Goal: Information Seeking & Learning: Learn about a topic

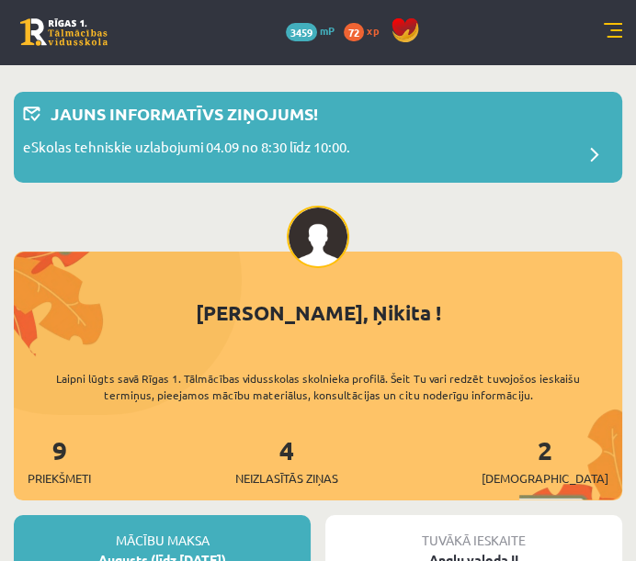
click at [604, 32] on link at bounding box center [613, 32] width 18 height 18
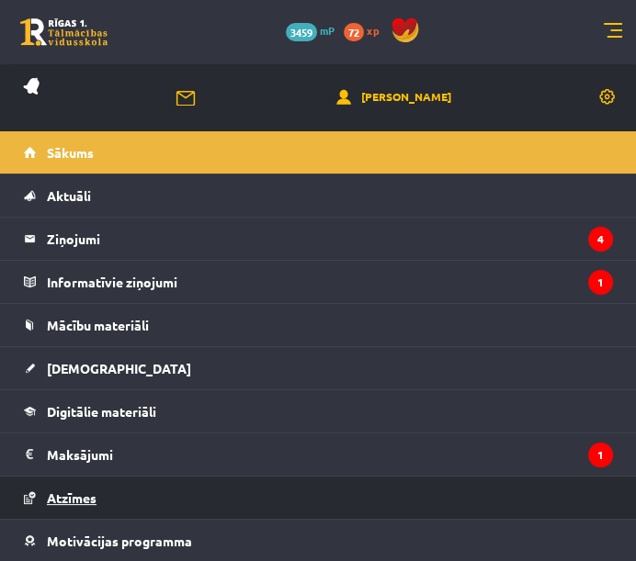
click at [102, 496] on link "Atzīmes" at bounding box center [318, 498] width 589 height 42
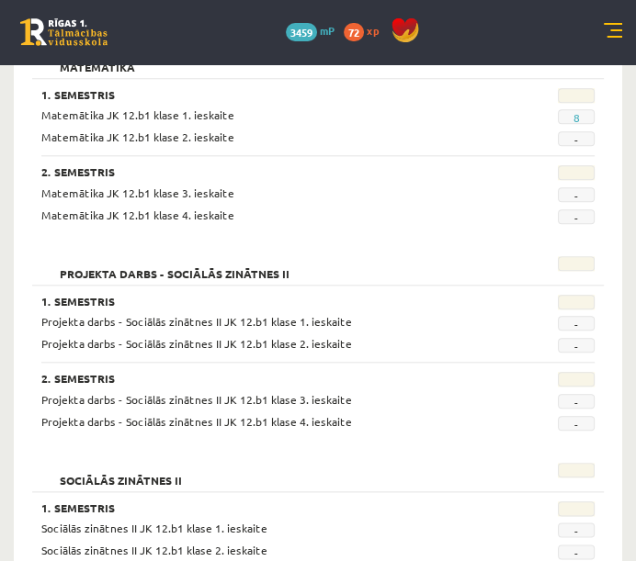
scroll to position [1102, 0]
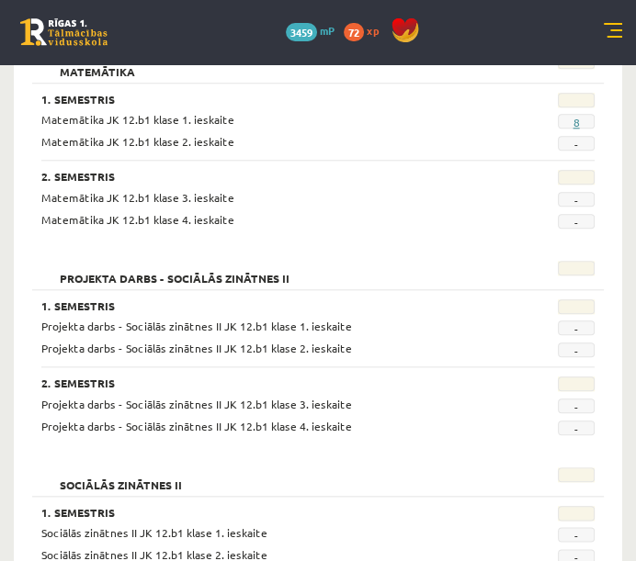
click at [576, 118] on link "8" at bounding box center [575, 122] width 6 height 15
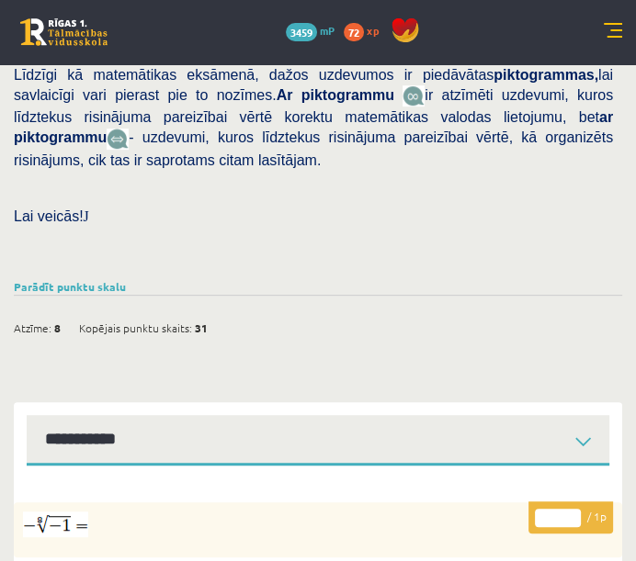
scroll to position [512, 0]
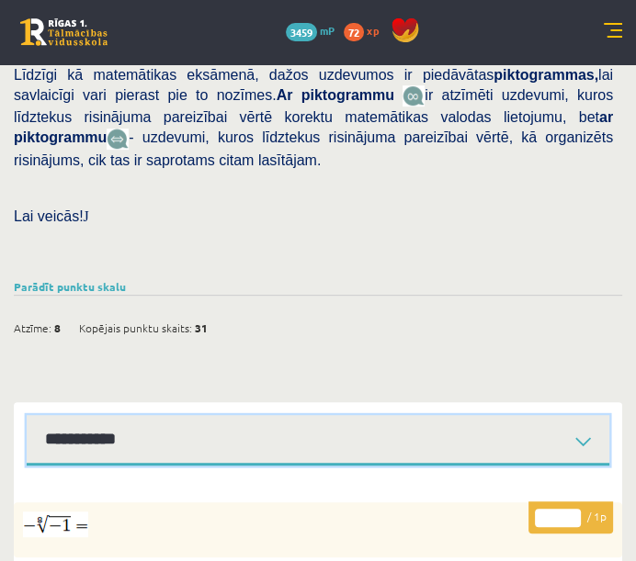
click at [351, 415] on select "**********" at bounding box center [318, 440] width 582 height 51
click at [27, 415] on select "**********" at bounding box center [318, 440] width 582 height 51
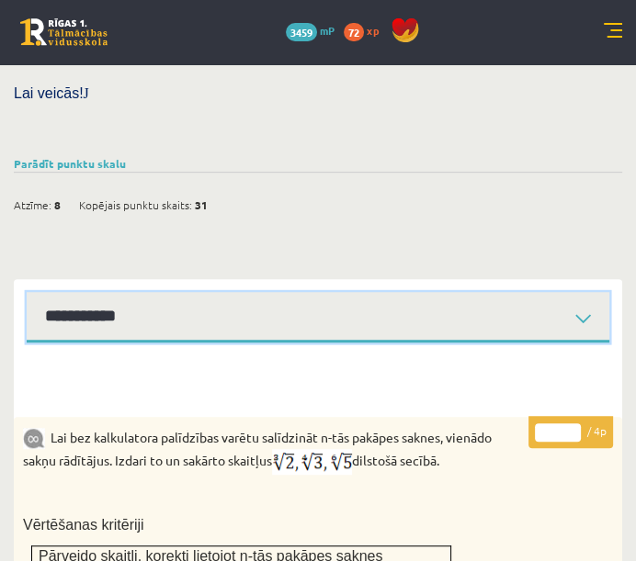
click at [256, 292] on select "**********" at bounding box center [318, 317] width 582 height 51
click at [27, 292] on select "**********" at bounding box center [318, 317] width 582 height 51
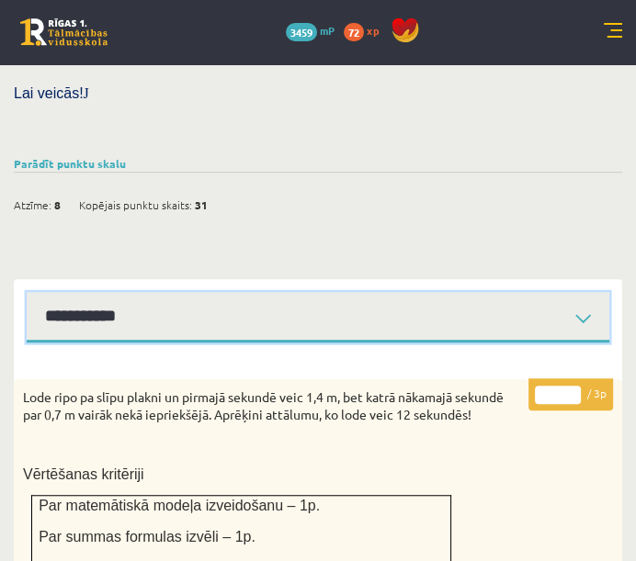
click at [301, 292] on select "**********" at bounding box center [318, 317] width 582 height 51
click at [27, 292] on select "**********" at bounding box center [318, 317] width 582 height 51
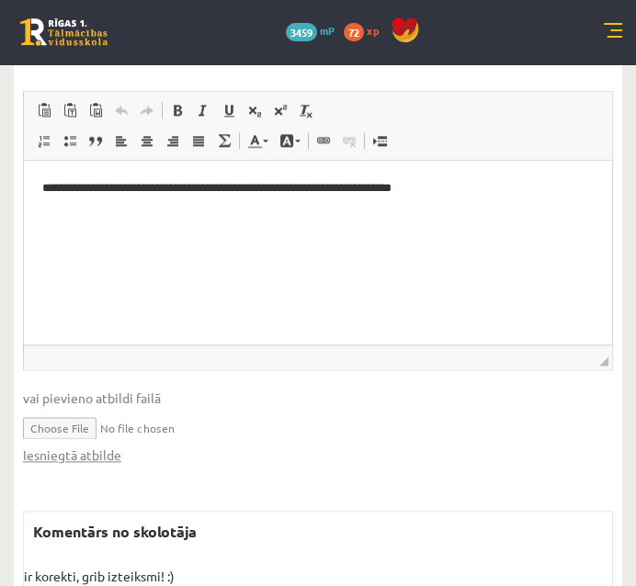
scroll to position [1266, 0]
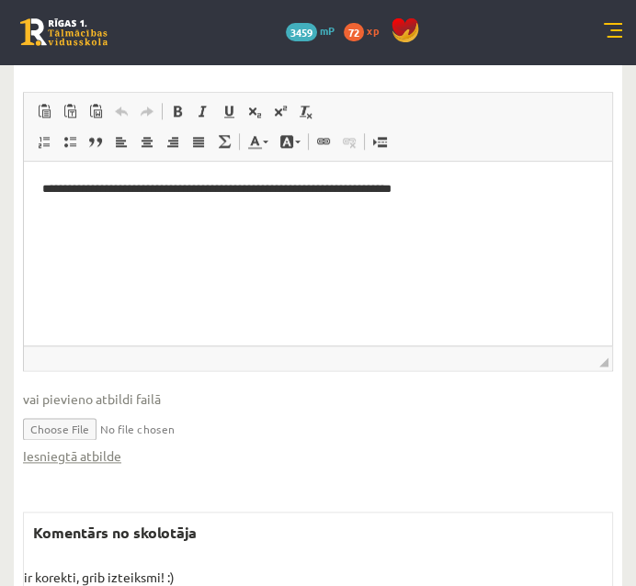
click at [95, 447] on link "Iesniegtā atbilde" at bounding box center [72, 456] width 98 height 19
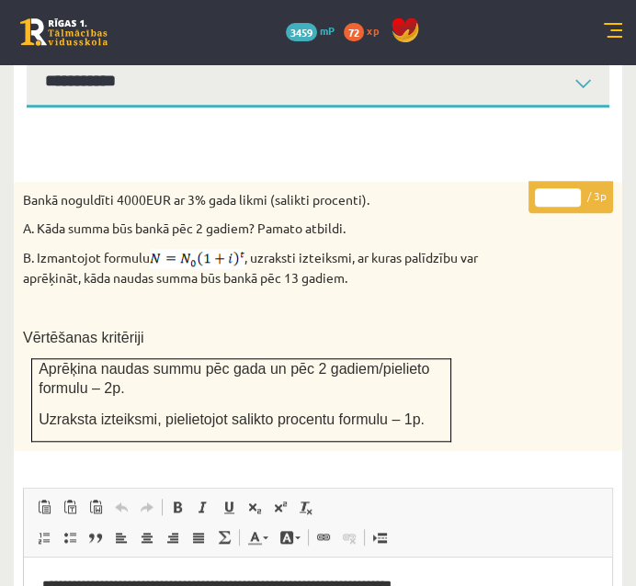
scroll to position [791, 0]
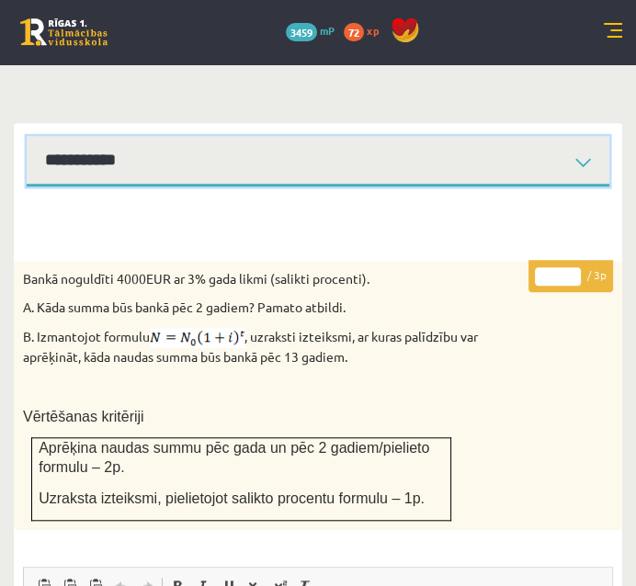
click at [537, 136] on select "**********" at bounding box center [318, 161] width 582 height 51
click at [27, 136] on select "**********" at bounding box center [318, 161] width 582 height 51
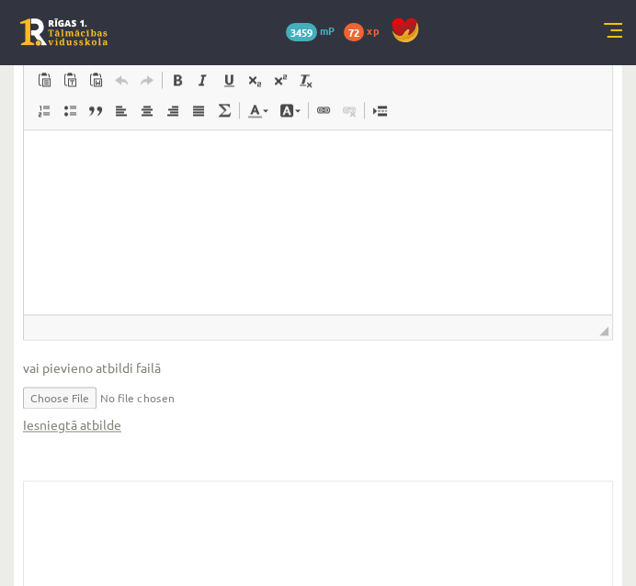
scroll to position [1541, 0]
click at [110, 413] on link "Iesniegtā atbilde" at bounding box center [72, 422] width 98 height 19
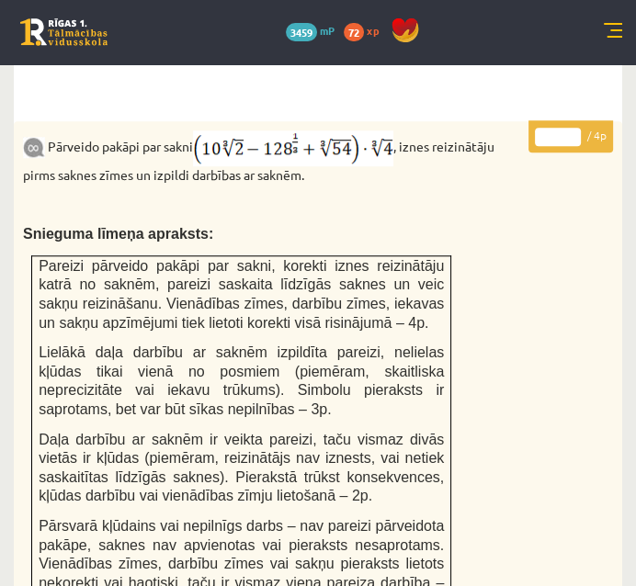
scroll to position [769, 0]
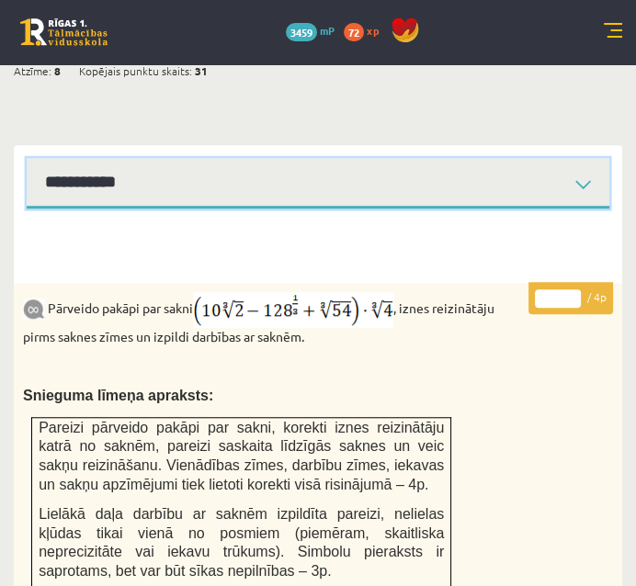
click at [330, 158] on select "**********" at bounding box center [318, 183] width 582 height 51
click at [27, 158] on select "**********" at bounding box center [318, 183] width 582 height 51
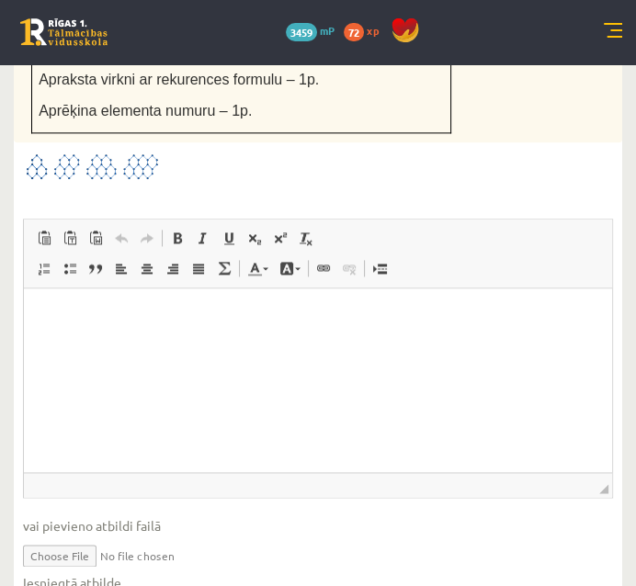
scroll to position [1412, 0]
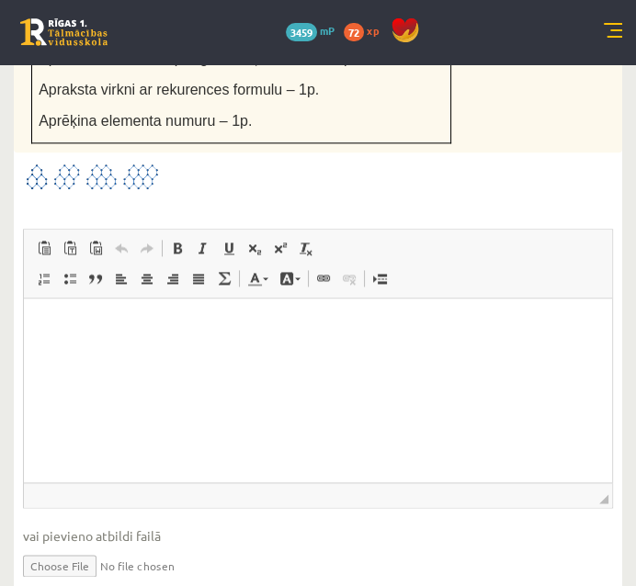
click at [100, 560] on link "Iesniegtā atbilde" at bounding box center [72, 592] width 98 height 19
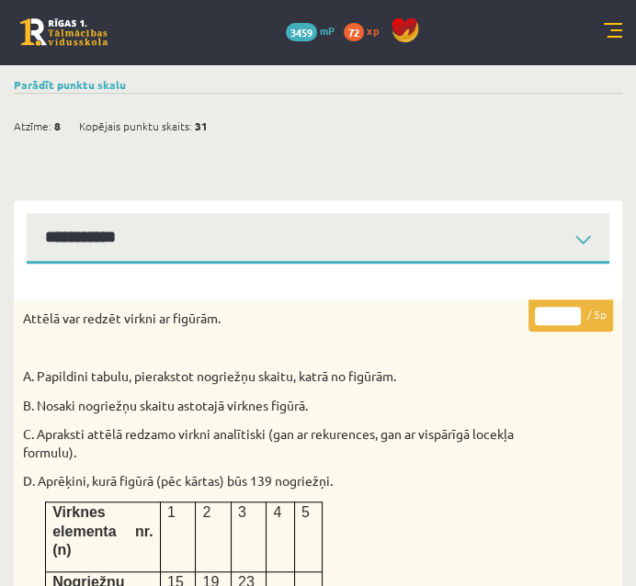
scroll to position [715, 0]
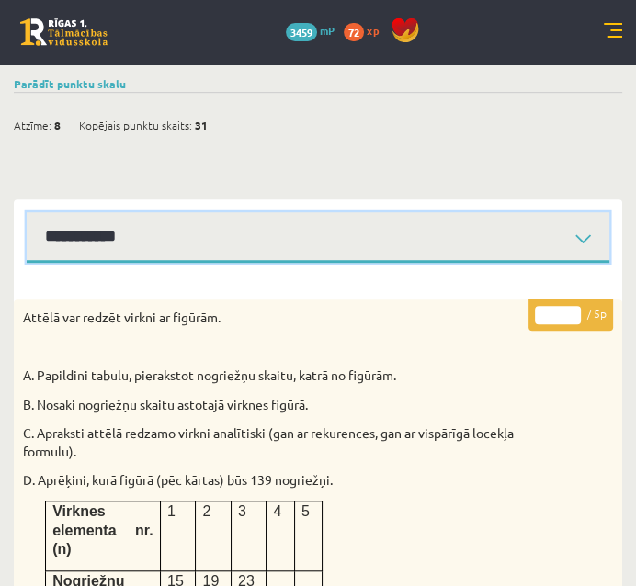
click at [454, 212] on select "**********" at bounding box center [318, 237] width 582 height 51
click at [27, 212] on select "**********" at bounding box center [318, 237] width 582 height 51
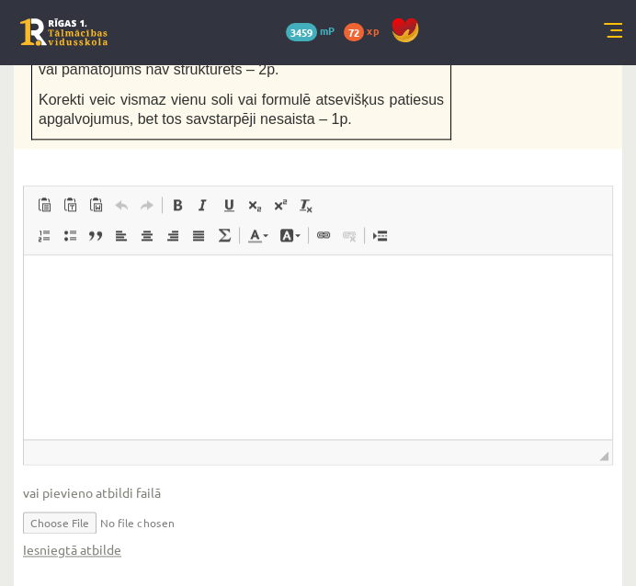
scroll to position [1462, 0]
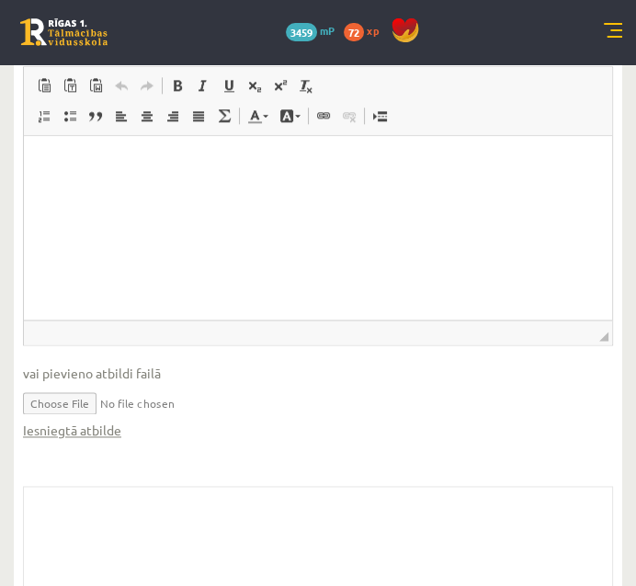
click at [105, 421] on link "Iesniegtā atbilde" at bounding box center [72, 430] width 98 height 19
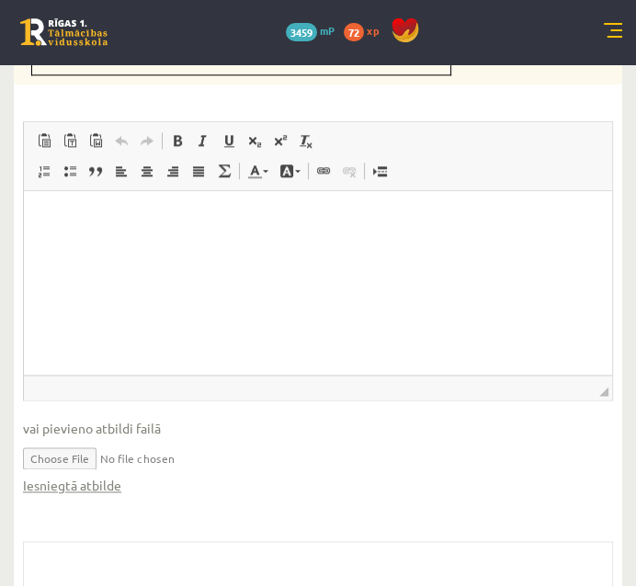
scroll to position [1407, 0]
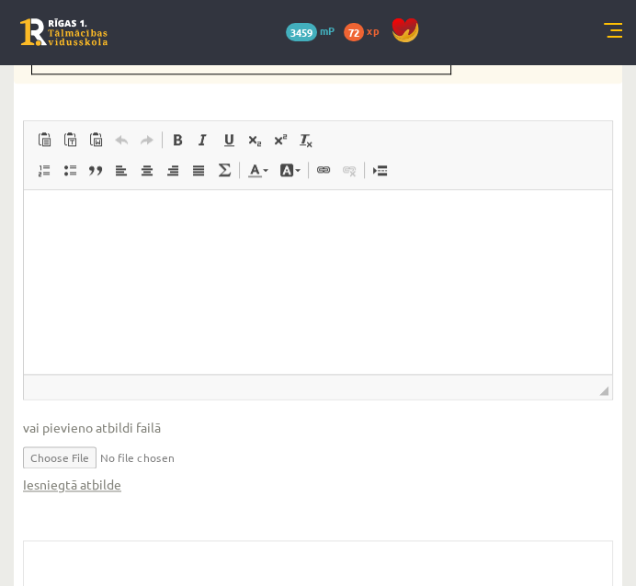
click at [92, 475] on link "Iesniegtā atbilde" at bounding box center [72, 484] width 98 height 19
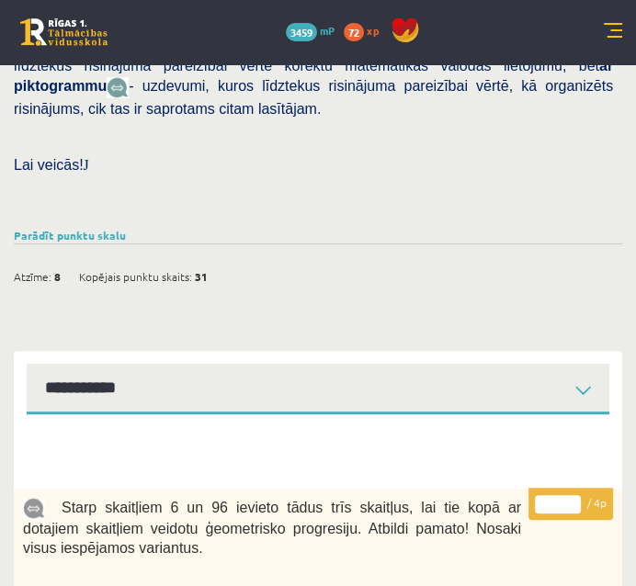
scroll to position [561, 0]
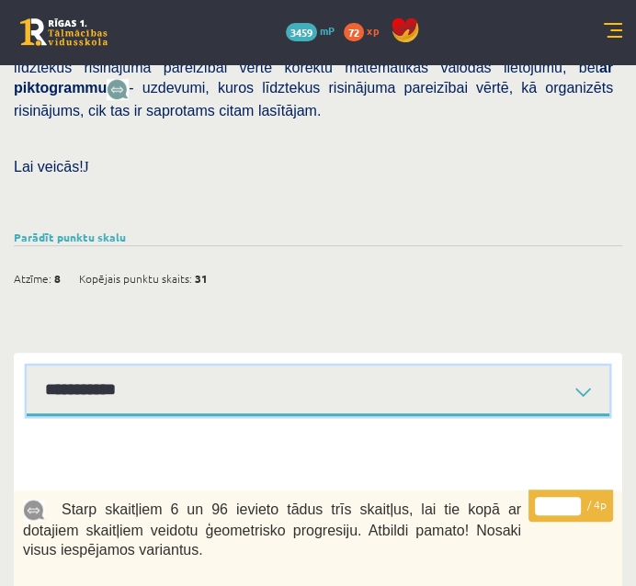
click at [450, 366] on select "**********" at bounding box center [318, 391] width 582 height 51
select select "**********"
click at [27, 366] on select "**********" at bounding box center [318, 391] width 582 height 51
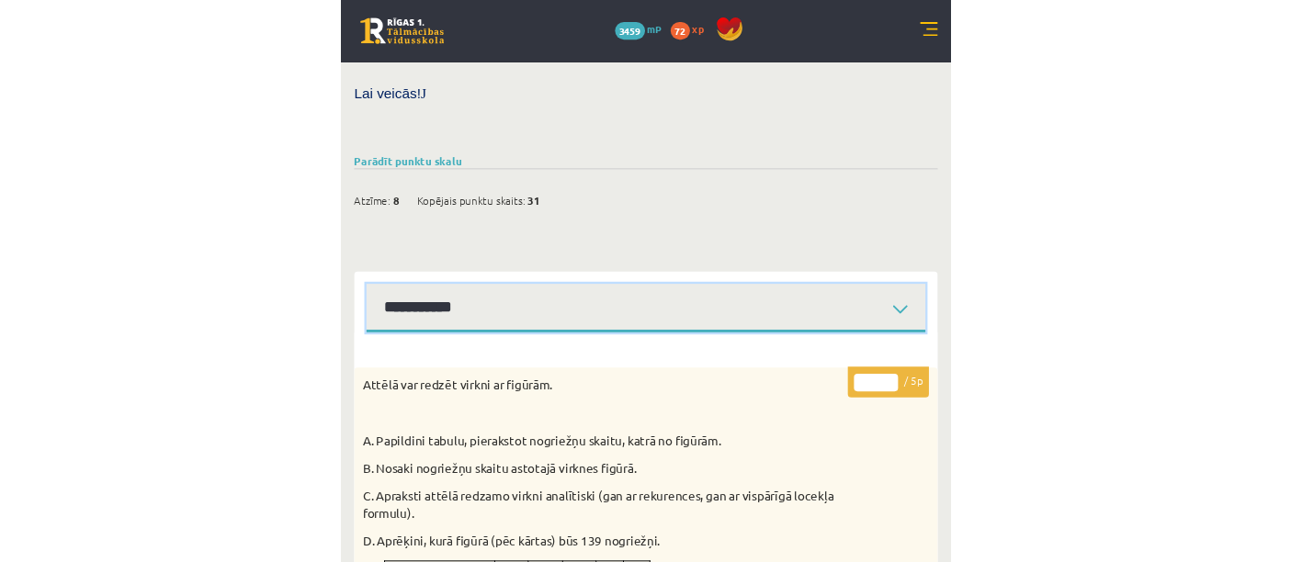
scroll to position [791, 0]
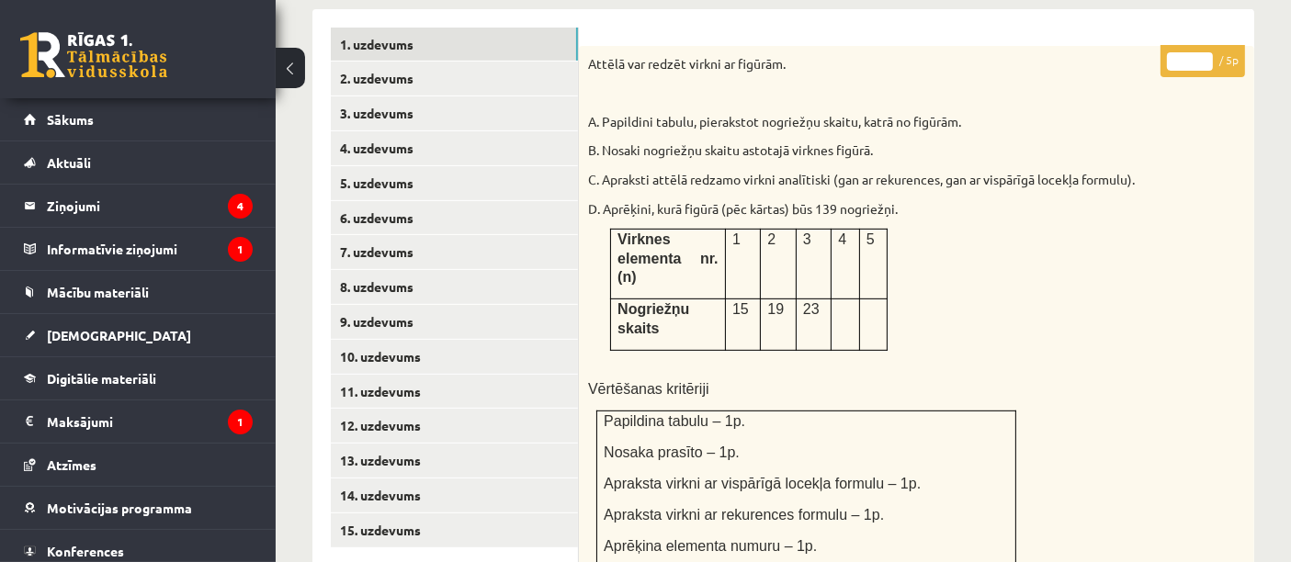
click at [130, 62] on link at bounding box center [93, 55] width 147 height 46
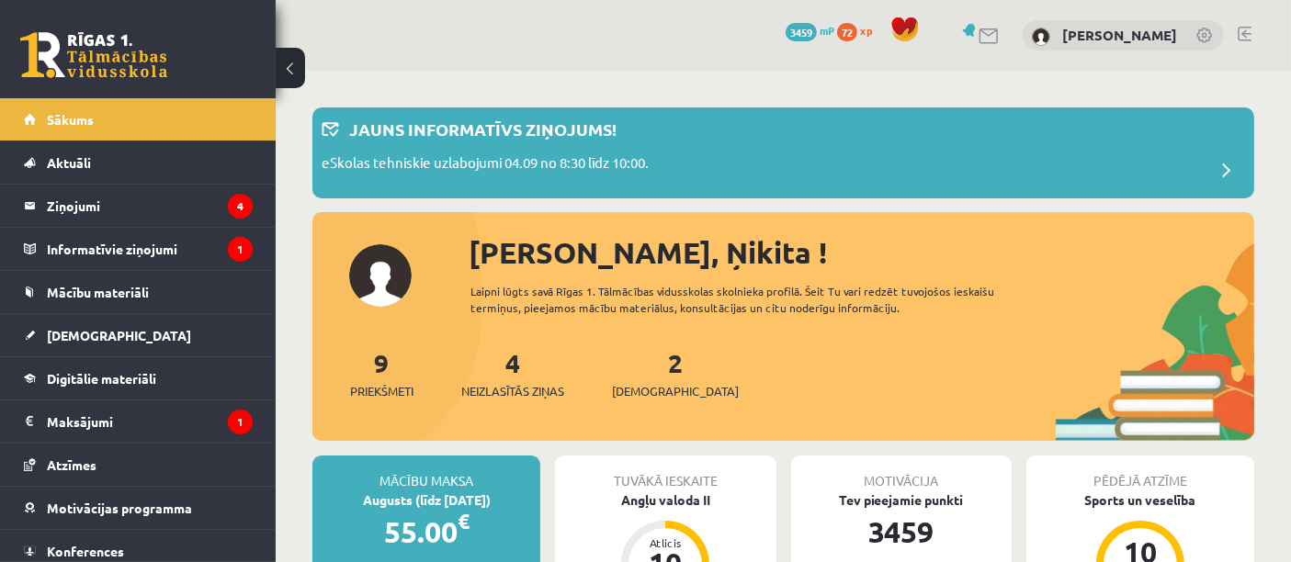
click at [1249, 35] on link at bounding box center [1245, 34] width 14 height 15
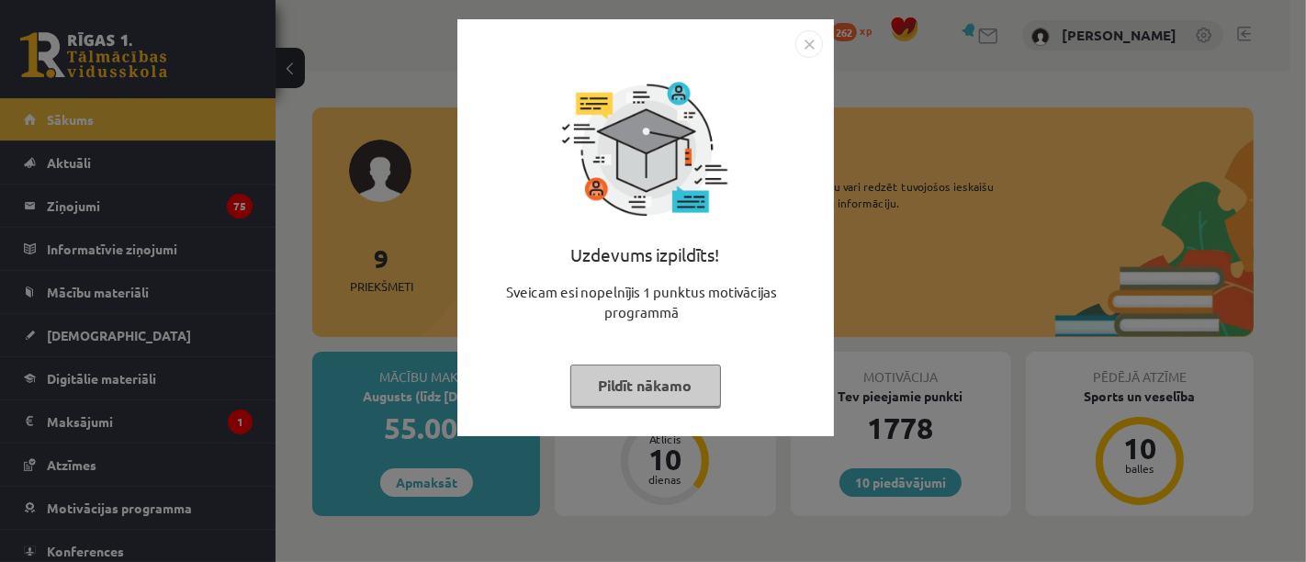
click at [690, 358] on div "Uzdevums izpildīts! Sveicam esi nopelnījis 1 punktus motivācijas programmā Pild…" at bounding box center [646, 241] width 355 height 367
click at [648, 391] on button "Pildīt nākamo" at bounding box center [646, 386] width 151 height 42
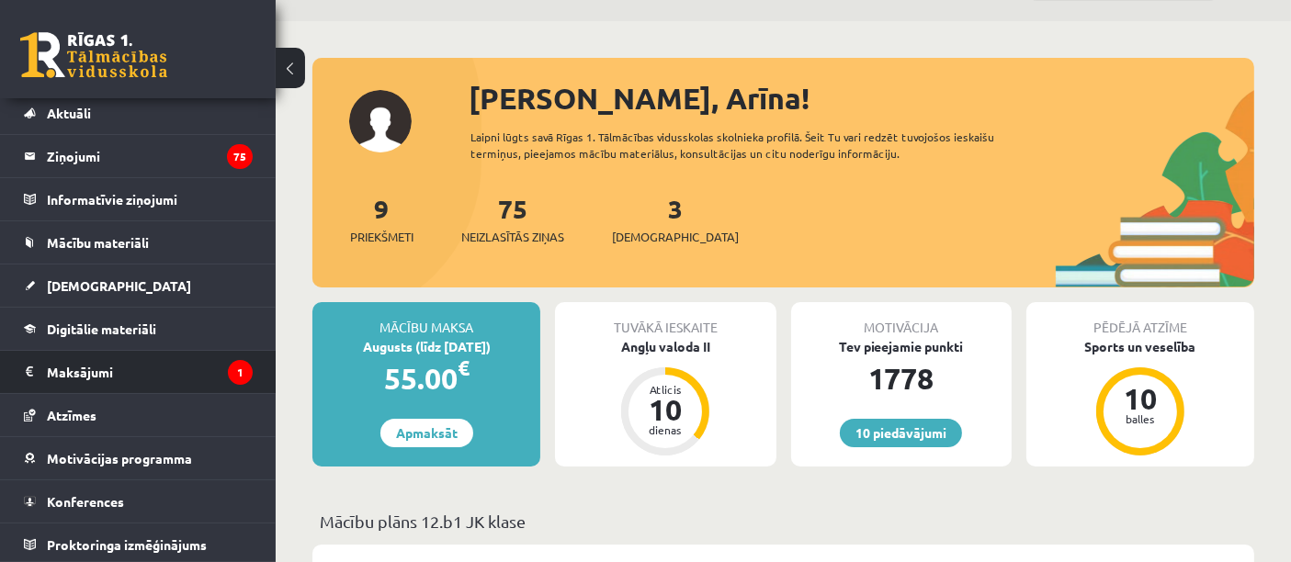
scroll to position [51, 0]
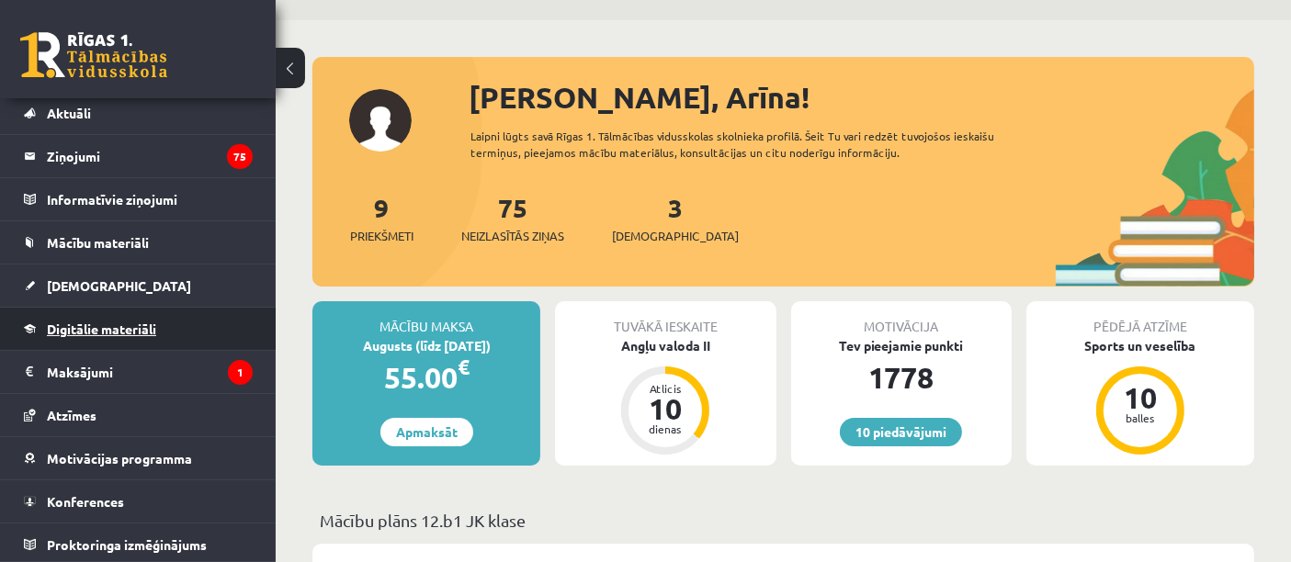
click at [99, 330] on span "Digitālie materiāli" at bounding box center [101, 329] width 109 height 17
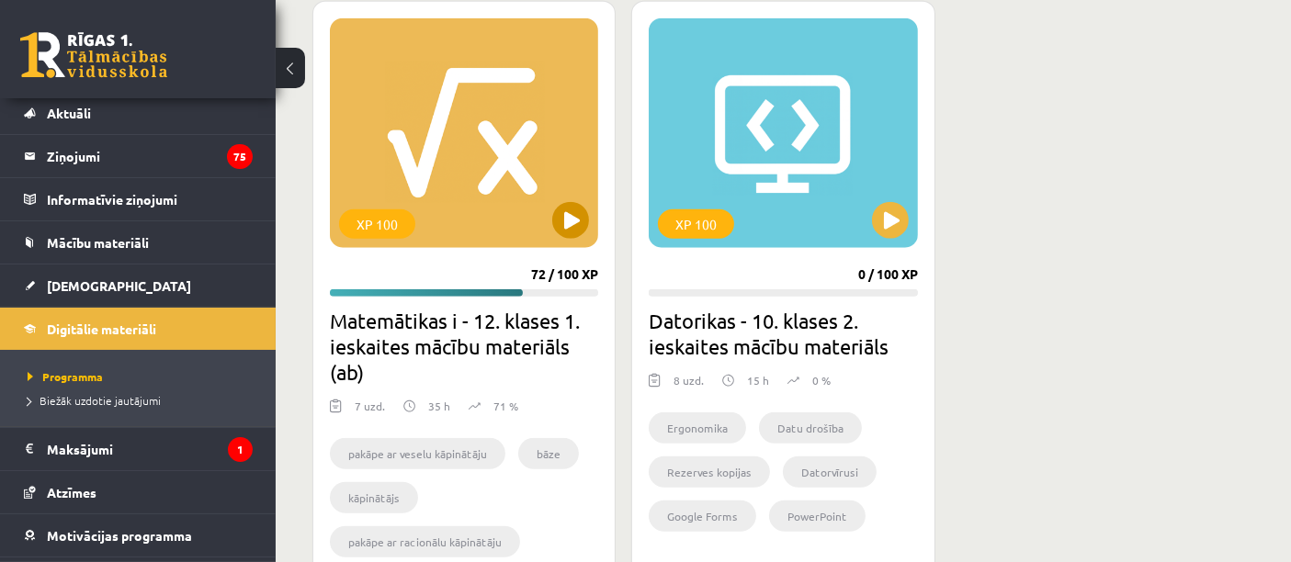
scroll to position [1684, 0]
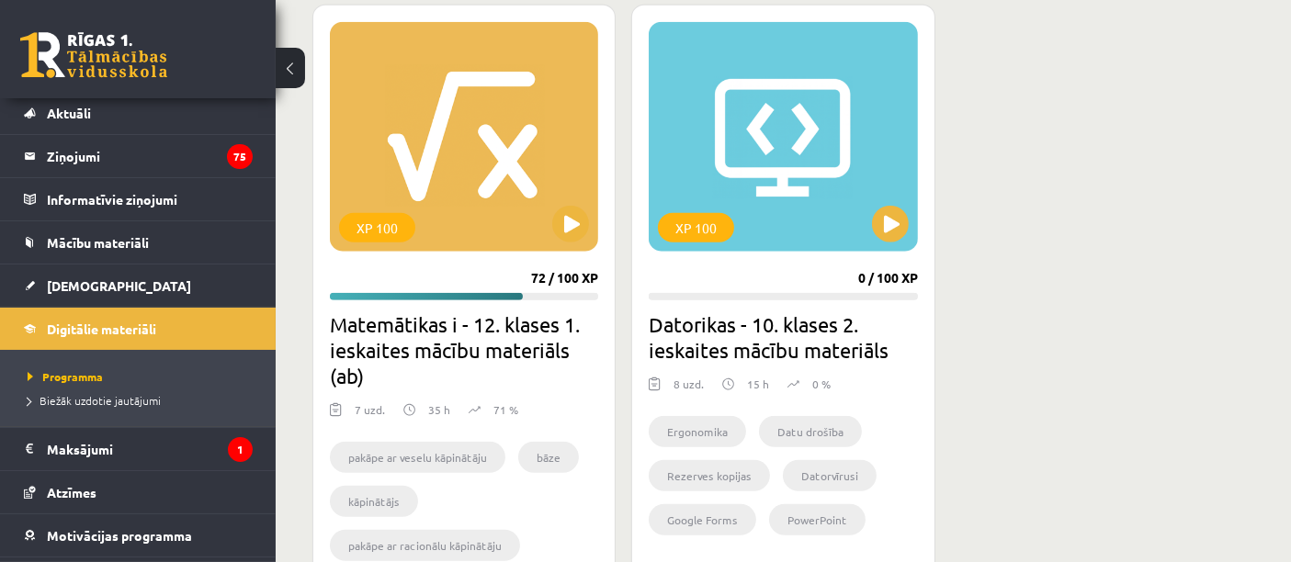
click at [577, 254] on div "XP 100 72 / 100 XP Matemātikas i - 12. klases 1. ieskaites mācību materiāls (ab…" at bounding box center [463, 301] width 303 height 593
click at [562, 210] on button at bounding box center [570, 224] width 37 height 37
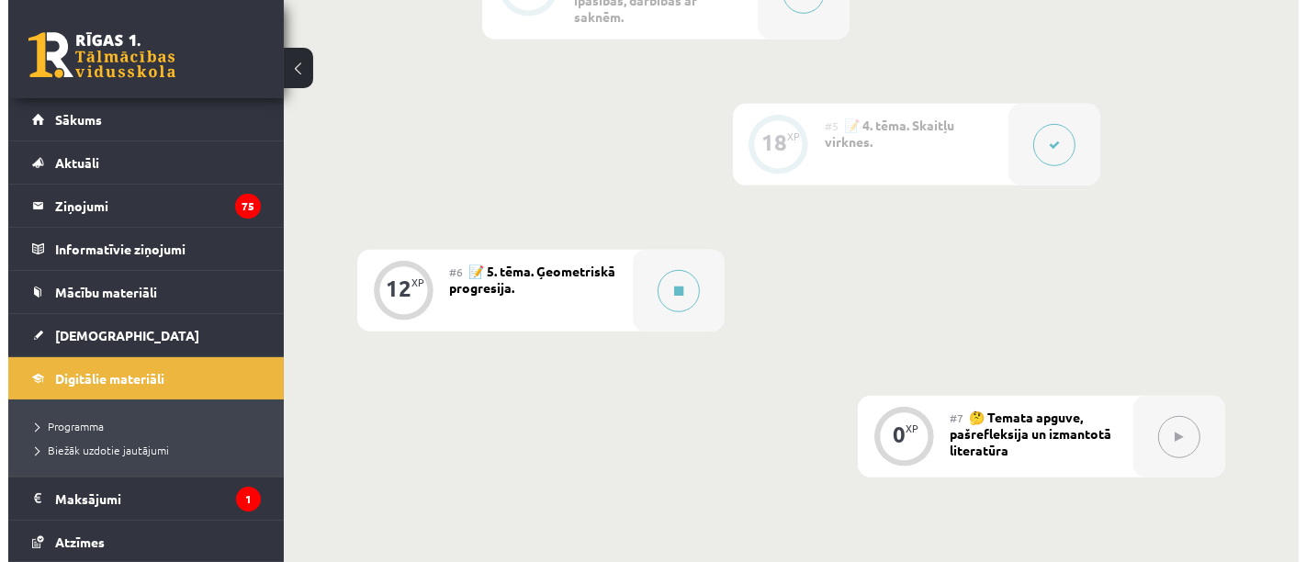
scroll to position [1155, 0]
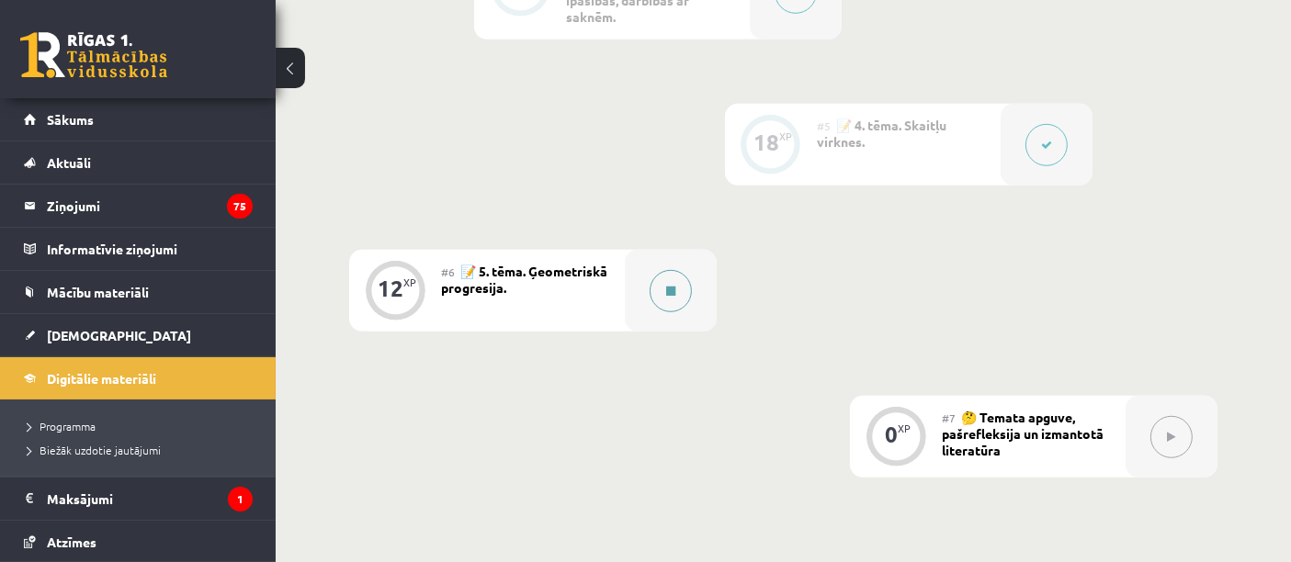
click at [676, 292] on button at bounding box center [671, 291] width 42 height 42
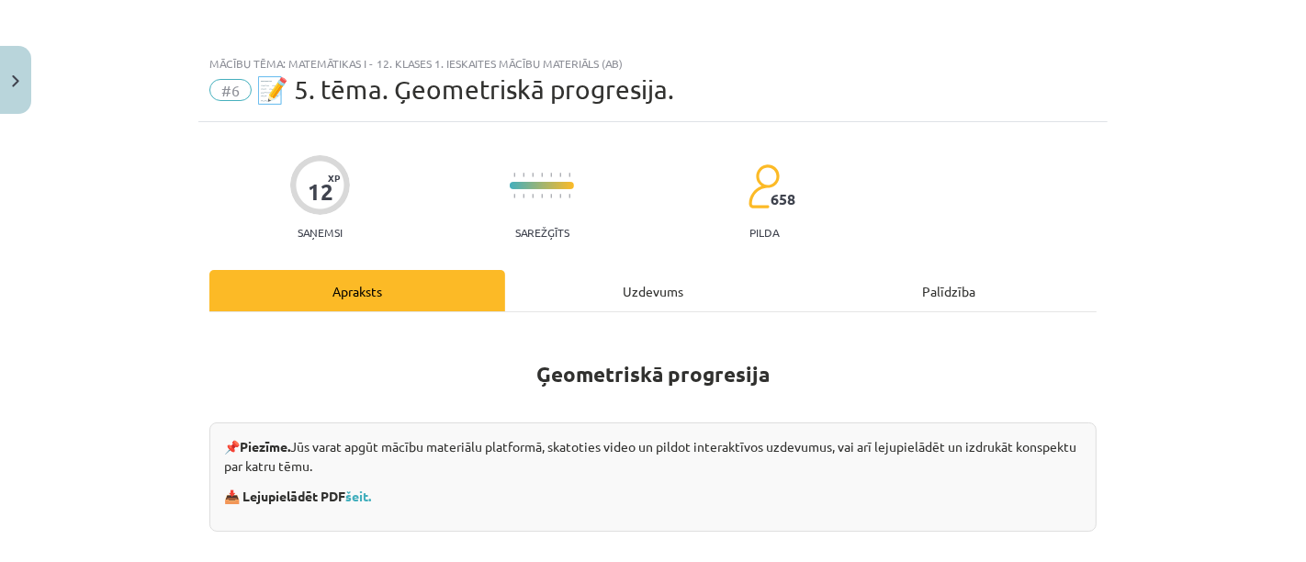
click at [601, 294] on div "Uzdevums" at bounding box center [653, 290] width 296 height 41
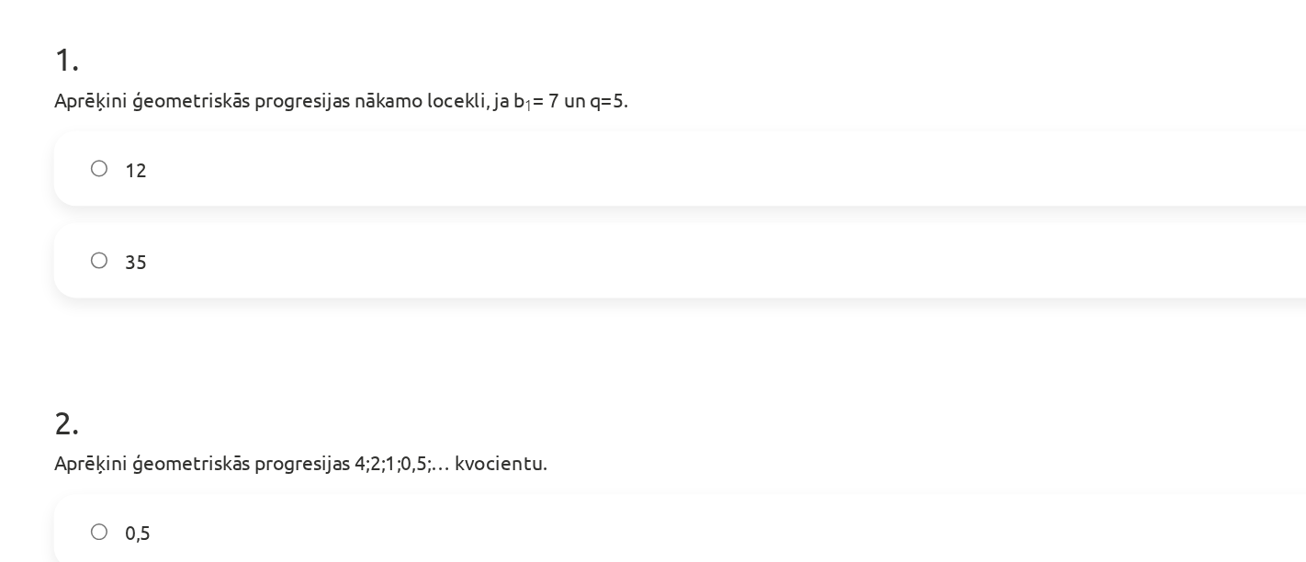
click at [537, 272] on label "35" at bounding box center [653, 272] width 884 height 46
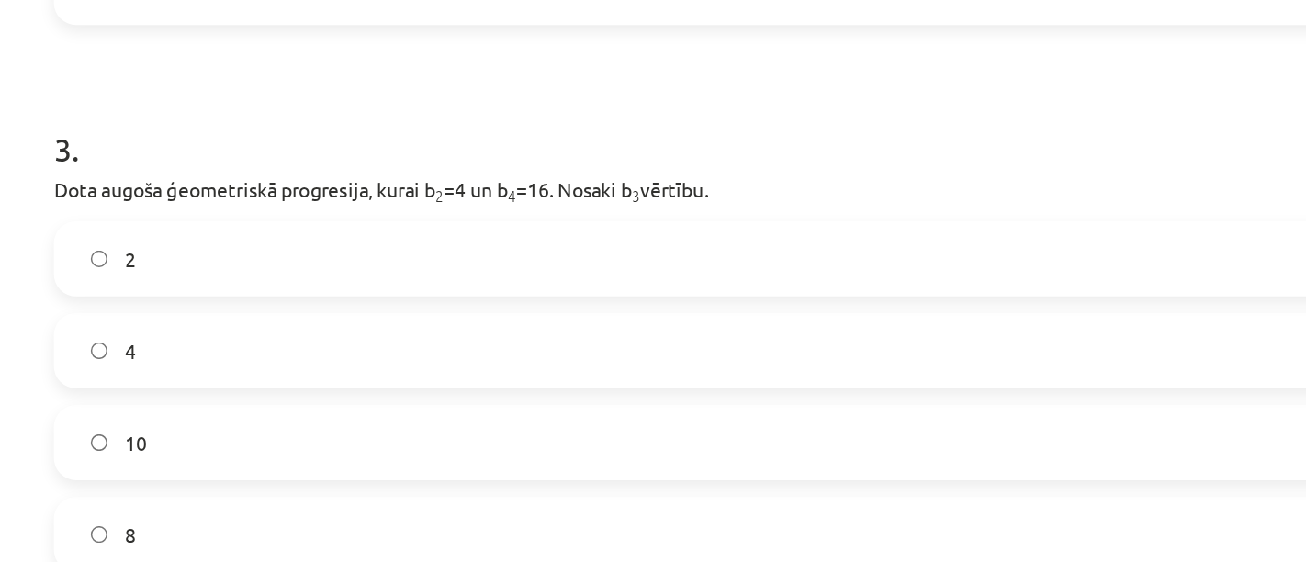
scroll to position [898, 0]
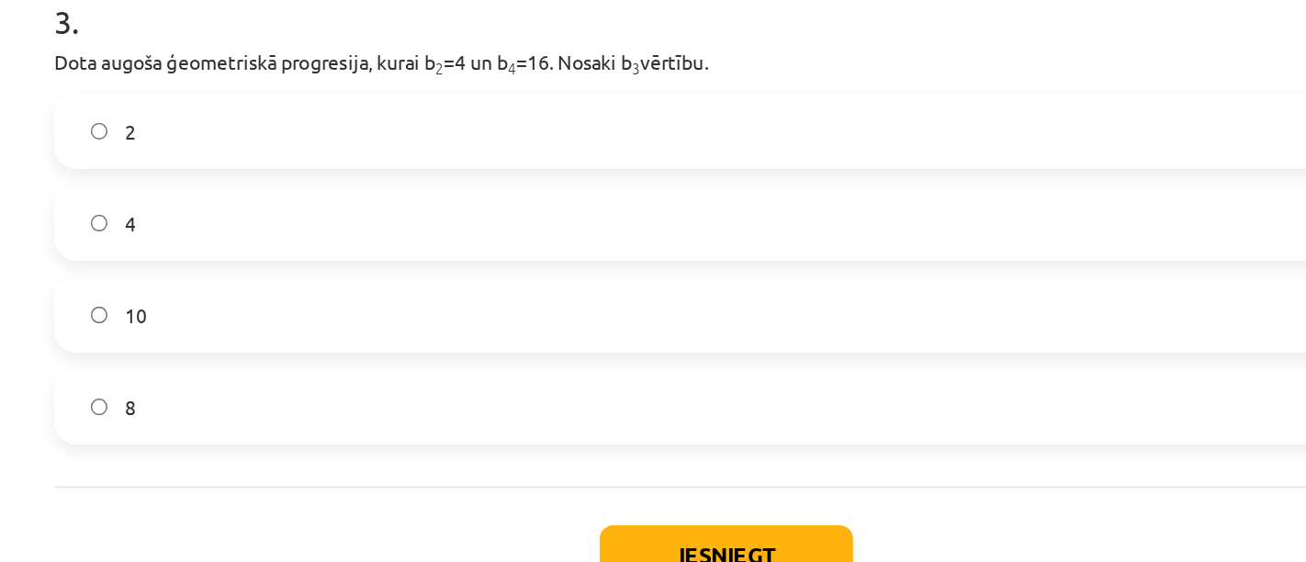
click at [286, 359] on label "8" at bounding box center [653, 368] width 884 height 46
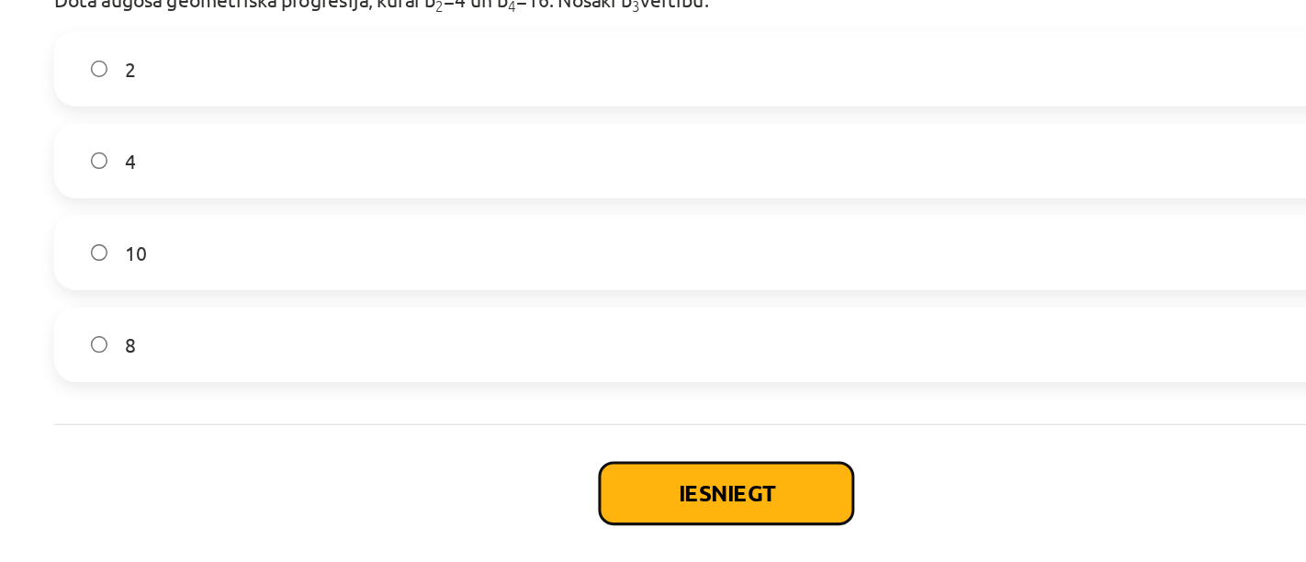
click at [609, 411] on button "Iesniegt" at bounding box center [653, 425] width 167 height 40
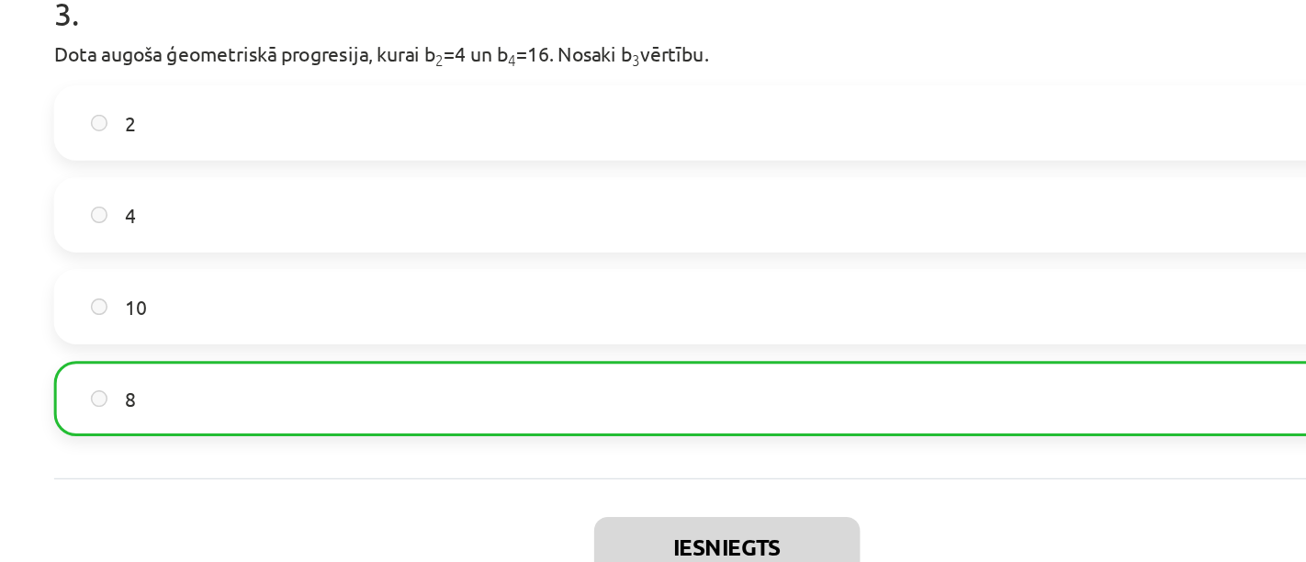
scroll to position [965, 0]
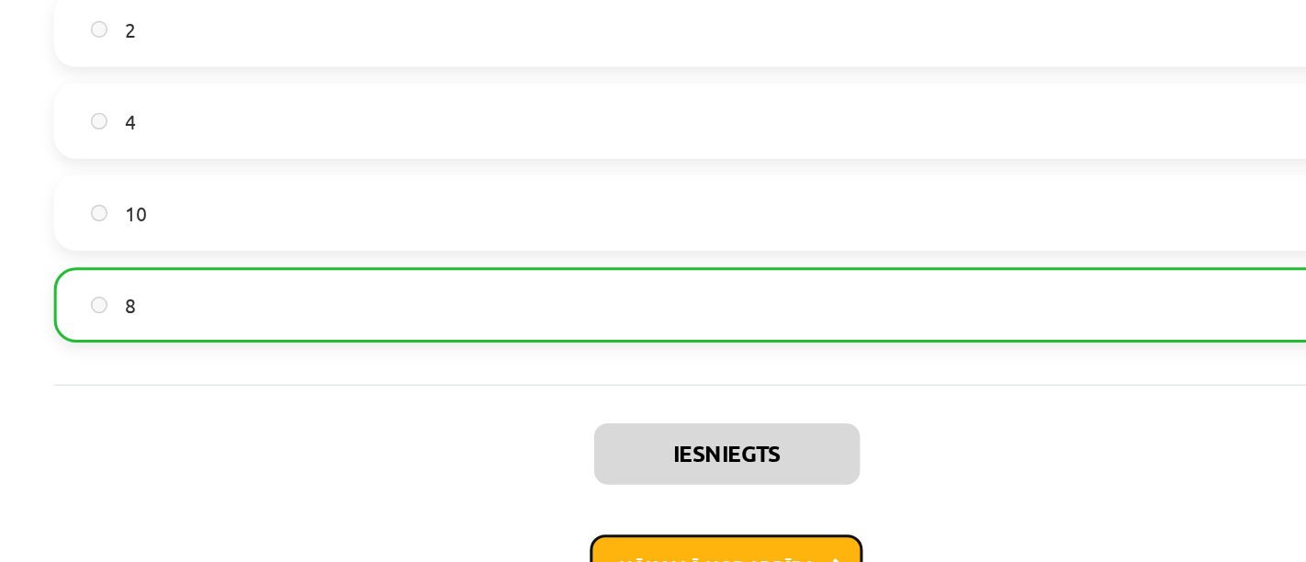
click at [624, 463] on button "Nākamā nodarbība" at bounding box center [653, 474] width 180 height 42
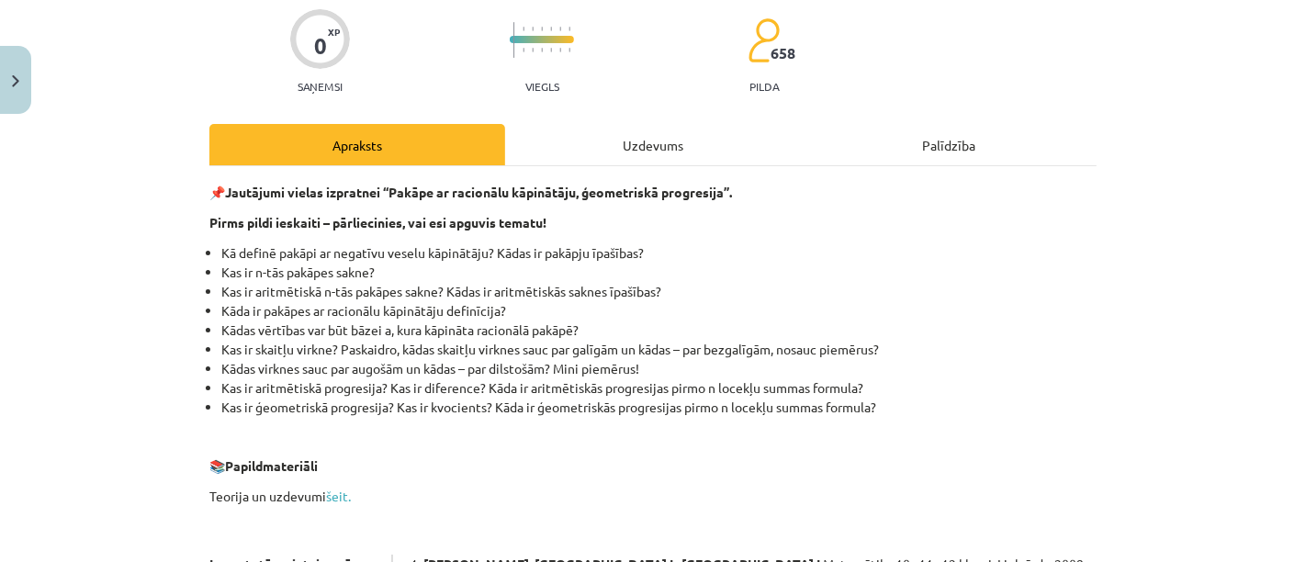
scroll to position [145, 0]
click at [582, 140] on div "Uzdevums" at bounding box center [653, 145] width 296 height 41
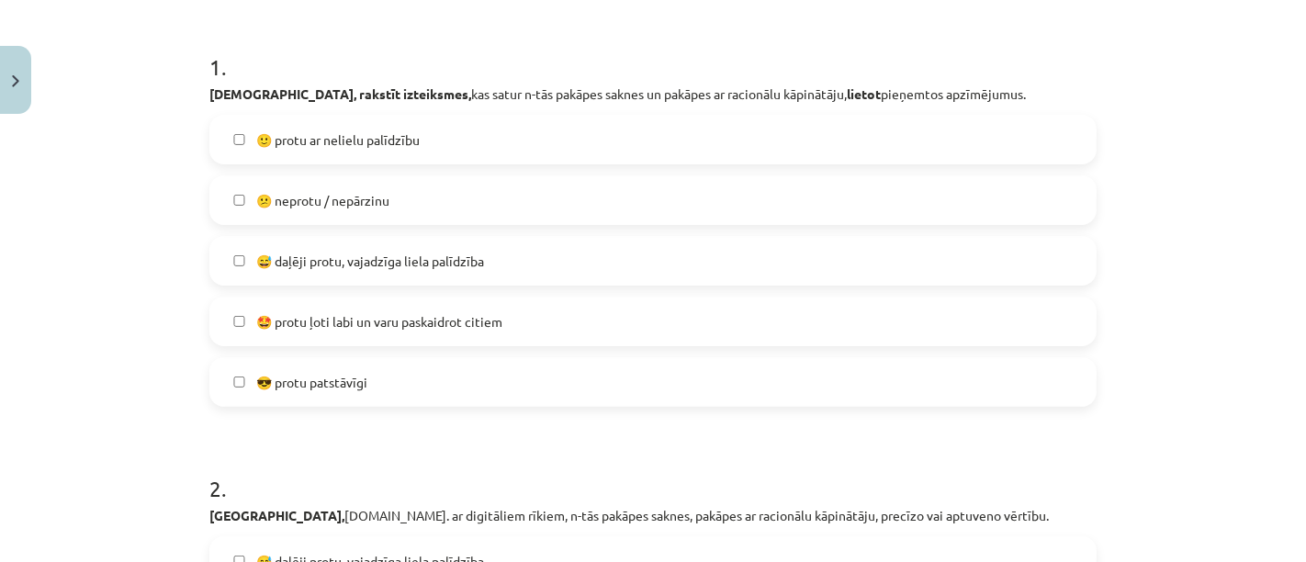
scroll to position [339, 0]
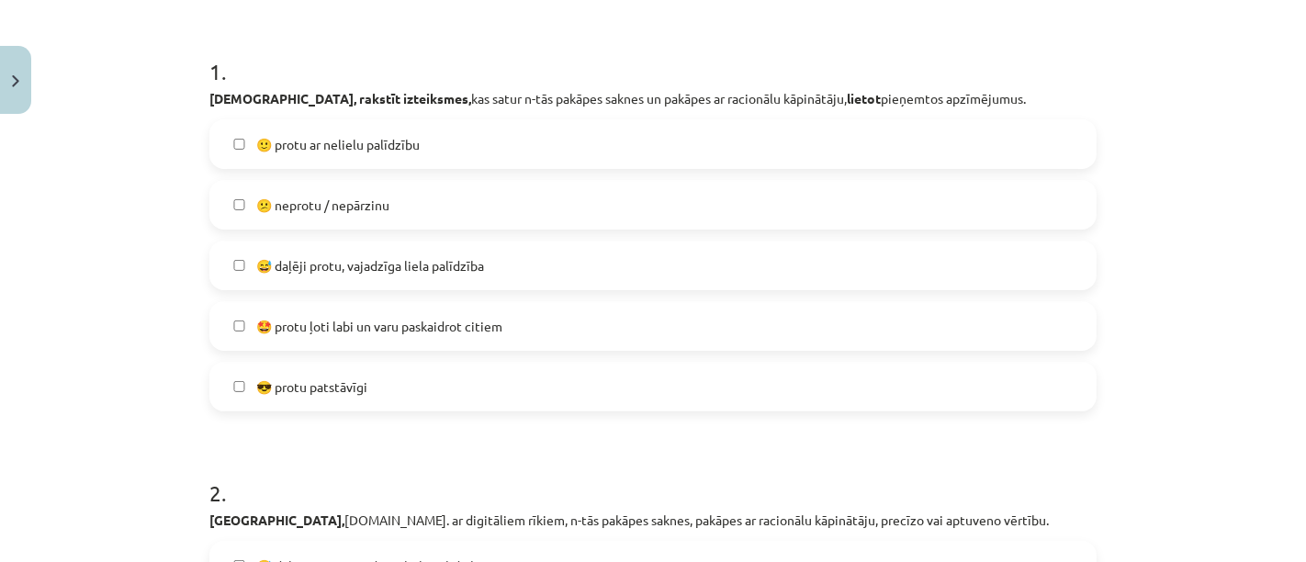
click at [360, 330] on span "🤩 protu ļoti labi un varu paskaidrot citiem" at bounding box center [379, 326] width 246 height 19
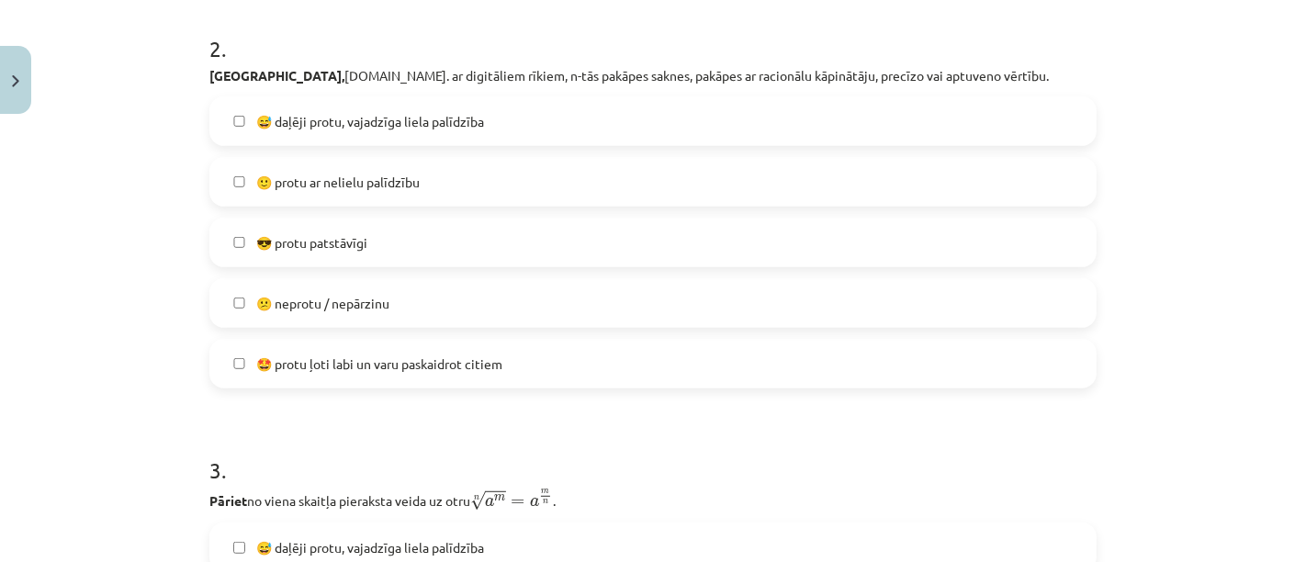
click at [373, 363] on span "🤩 protu ļoti labi un varu paskaidrot citiem" at bounding box center [379, 364] width 246 height 19
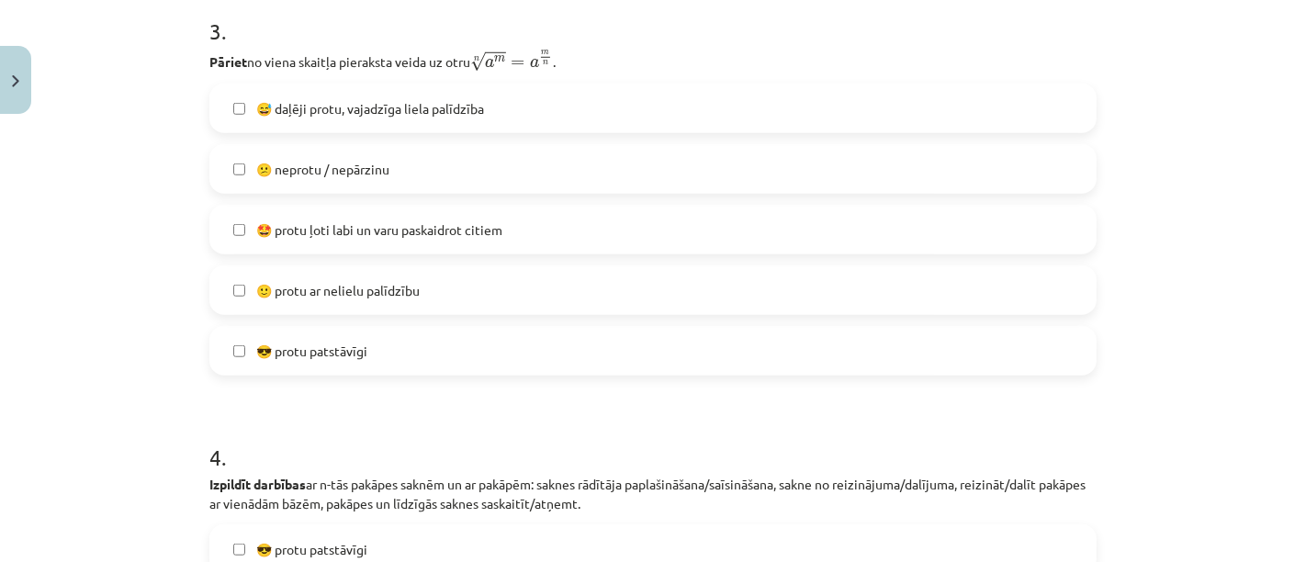
scroll to position [1225, 0]
click at [476, 232] on span "🤩 protu ļoti labi un varu paskaidrot citiem" at bounding box center [379, 228] width 246 height 19
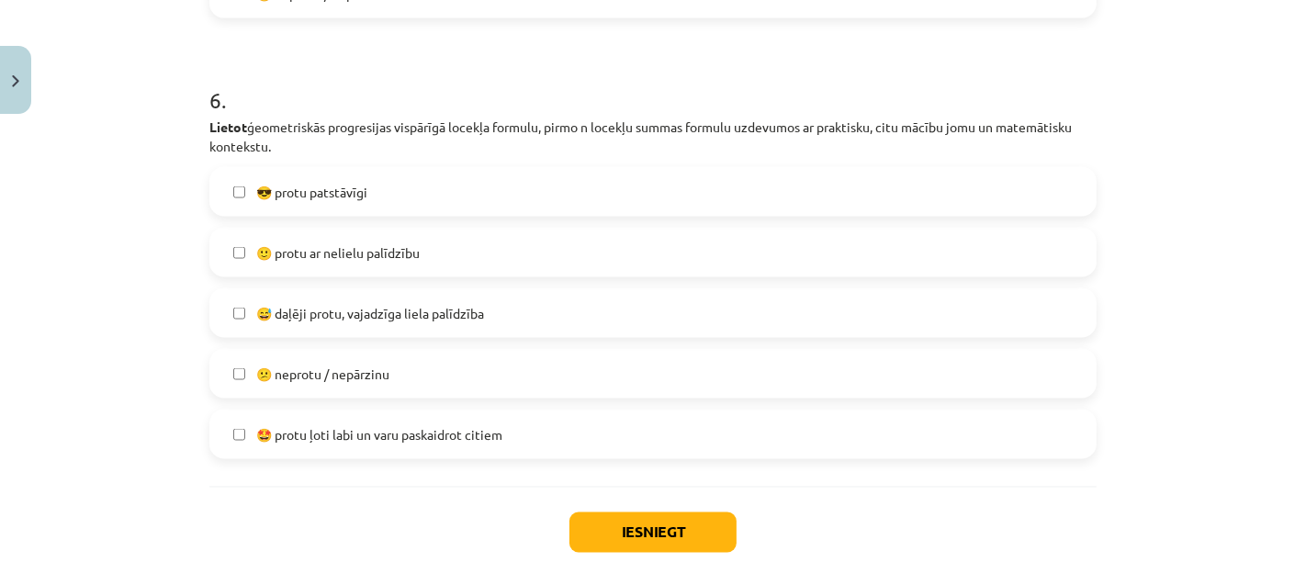
scroll to position [2444, 0]
click at [354, 229] on label "🙂 protu ar nelielu palīdzību" at bounding box center [653, 252] width 884 height 46
click at [327, 315] on span "😅 daļēji protu, vajadzīga liela palīdzība" at bounding box center [370, 312] width 228 height 19
click at [317, 424] on span "🤩 protu ļoti labi un varu paskaidrot citiem" at bounding box center [379, 433] width 246 height 19
click at [365, 303] on span "😅 daļēji protu, vajadzīga liela palīdzība" at bounding box center [370, 312] width 228 height 19
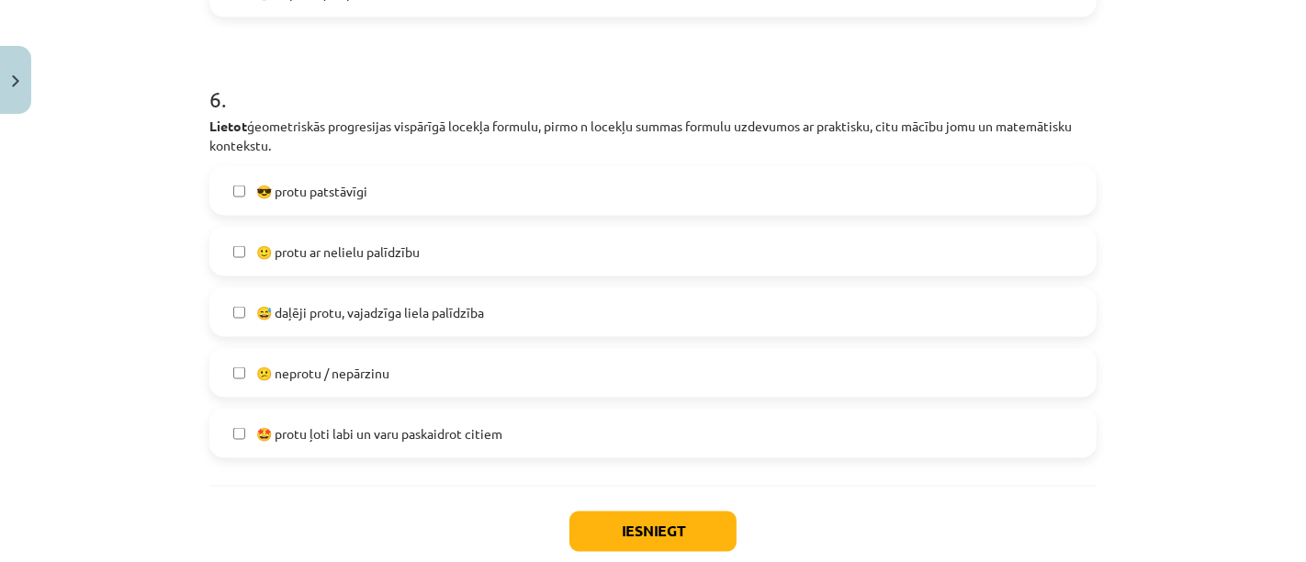
click at [359, 239] on label "🙂 protu ar nelielu palīdzību" at bounding box center [653, 252] width 884 height 46
click at [363, 185] on span "😎 protu patstāvīgi" at bounding box center [311, 191] width 111 height 19
click at [347, 428] on span "🤩 protu ļoti labi un varu paskaidrot citiem" at bounding box center [379, 433] width 246 height 19
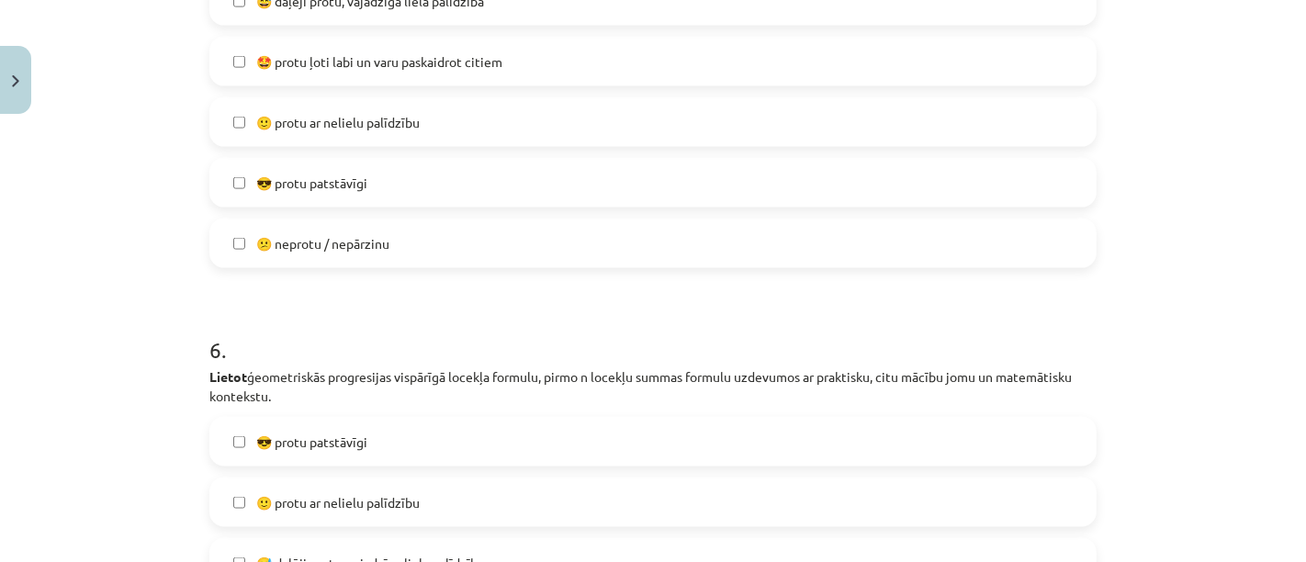
scroll to position [2044, 0]
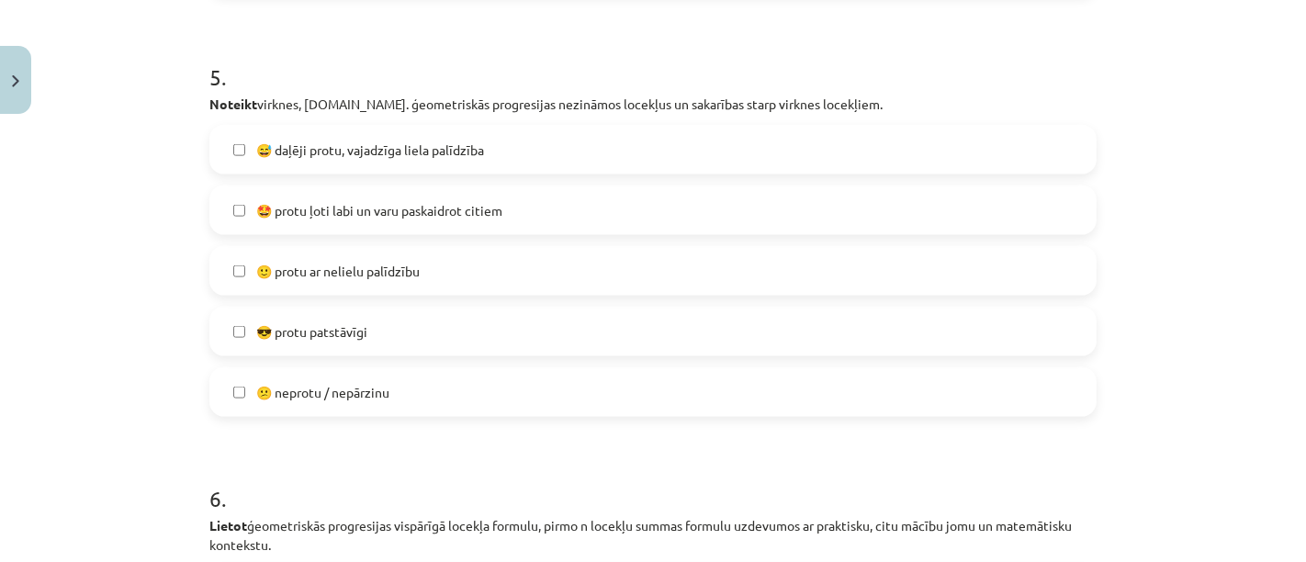
click at [399, 318] on label "😎 protu patstāvīgi" at bounding box center [653, 332] width 884 height 46
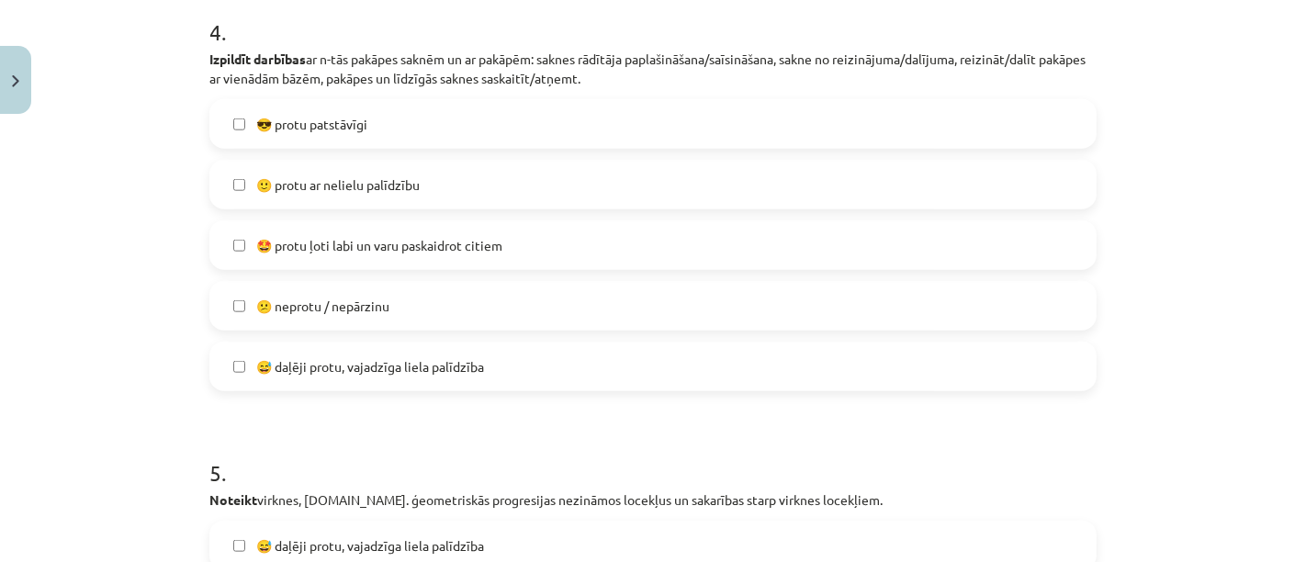
scroll to position [1618, 0]
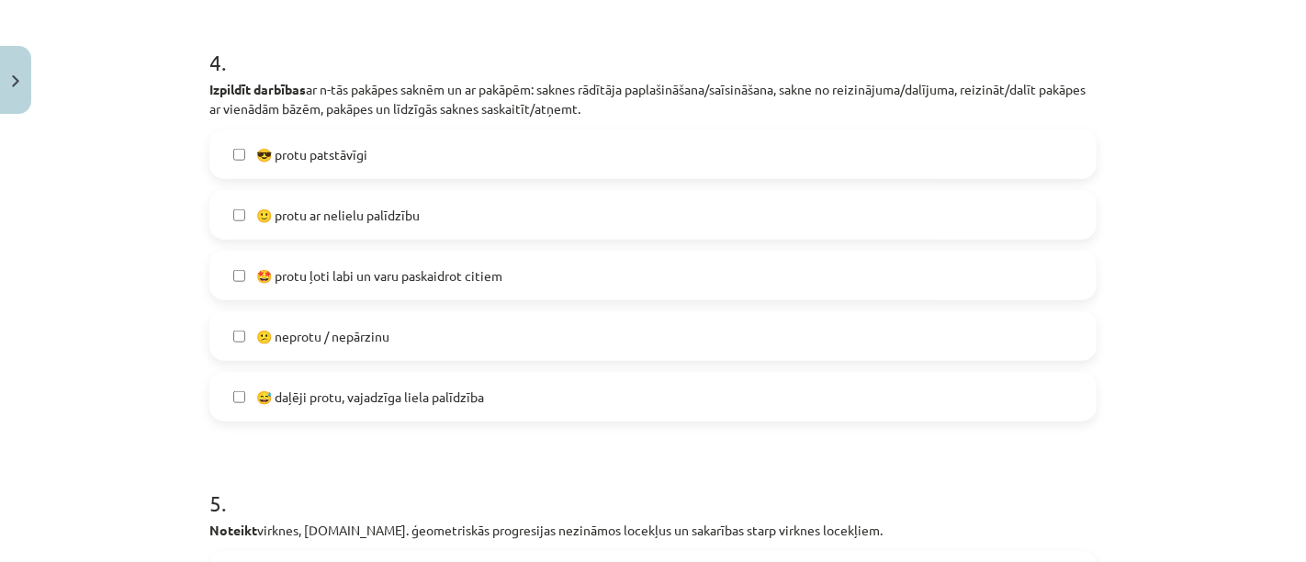
click at [493, 148] on label "😎 protu patstāvīgi" at bounding box center [653, 154] width 884 height 46
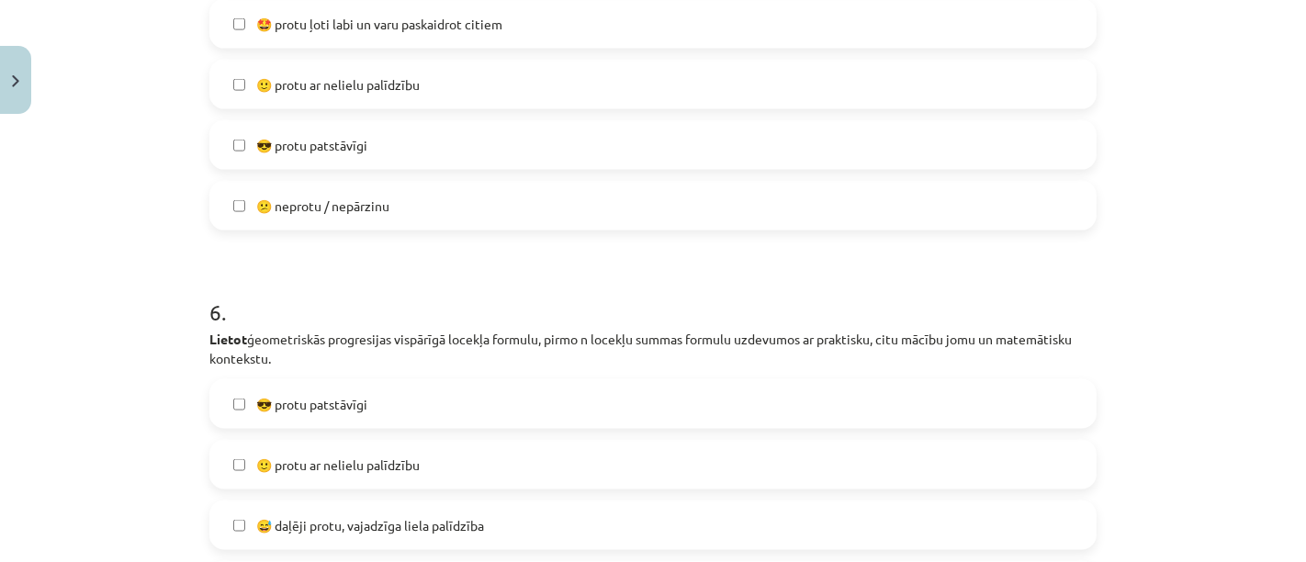
scroll to position [2551, 0]
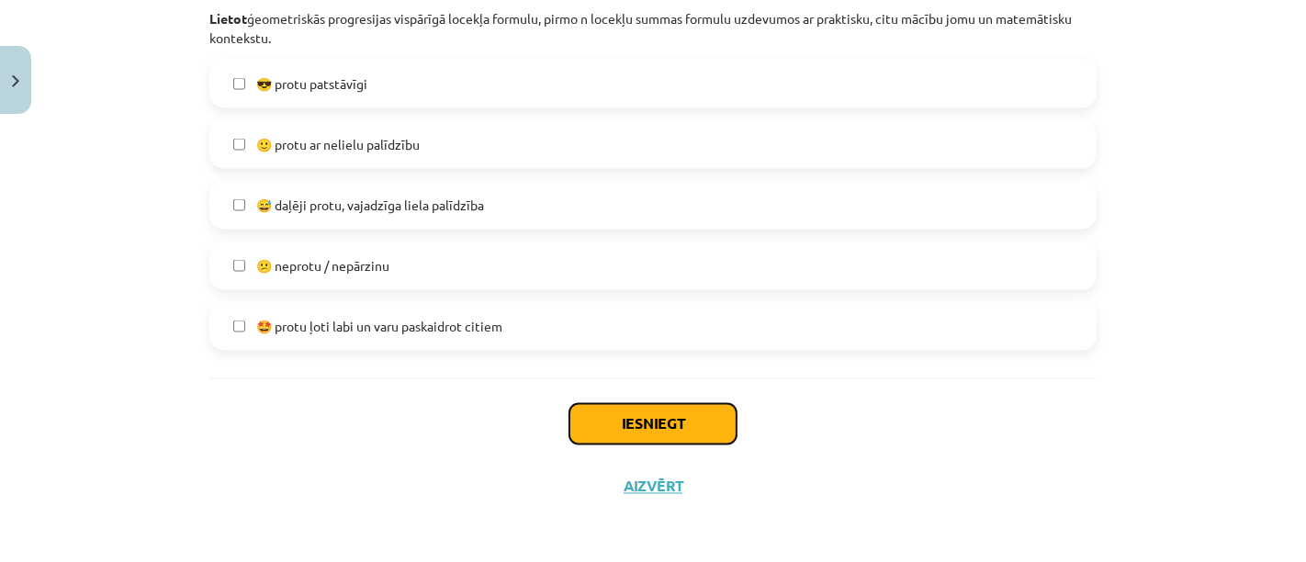
click at [659, 421] on button "Iesniegt" at bounding box center [653, 424] width 167 height 40
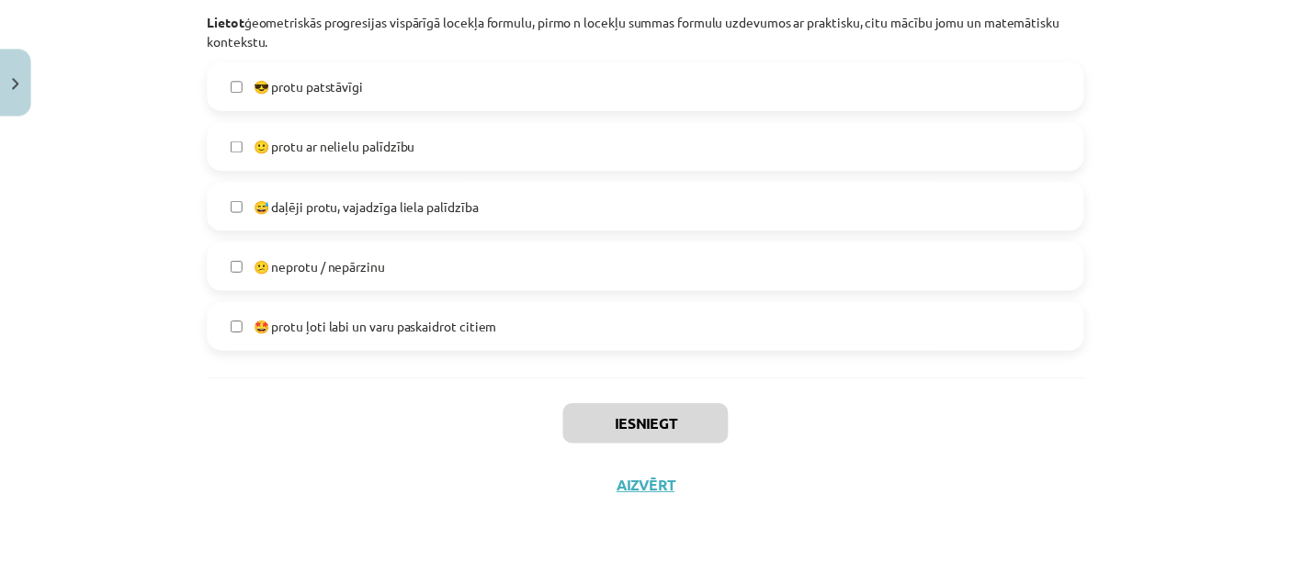
scroll to position [1154, 0]
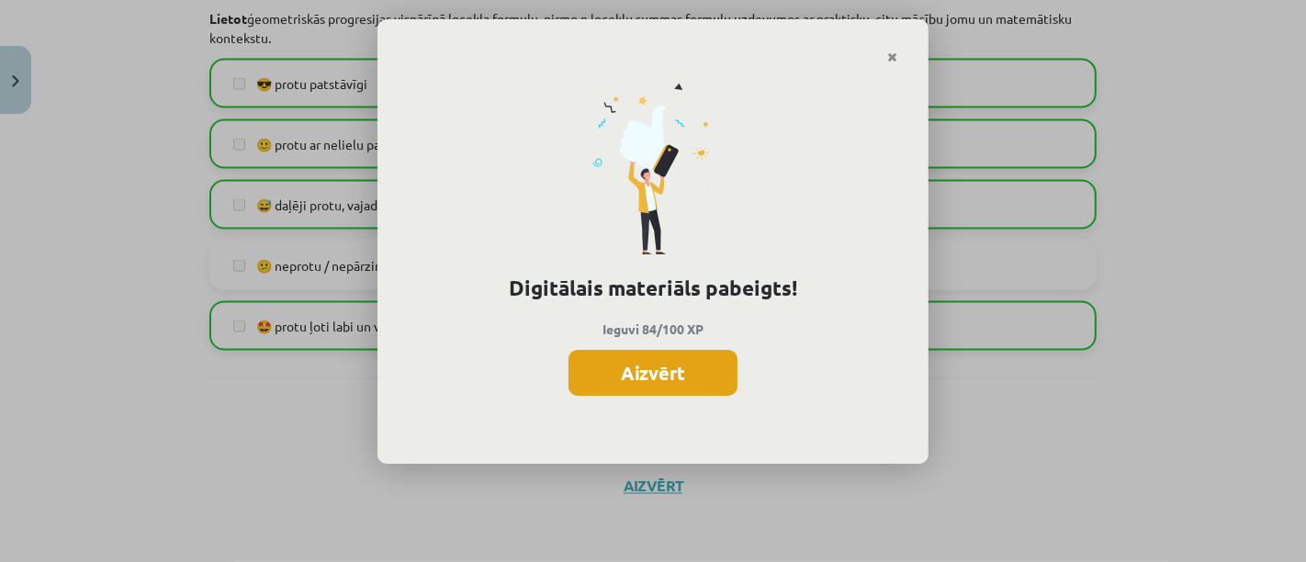
click at [638, 374] on button "Aizvērt" at bounding box center [653, 373] width 169 height 46
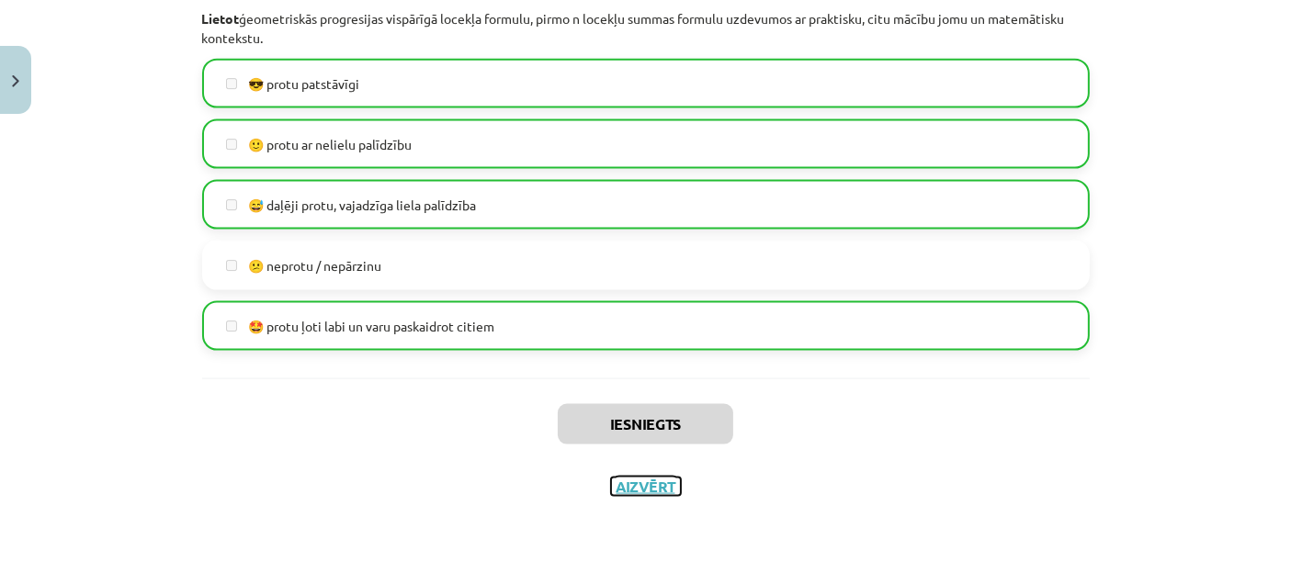
click at [645, 485] on button "Aizvērt" at bounding box center [646, 487] width 70 height 18
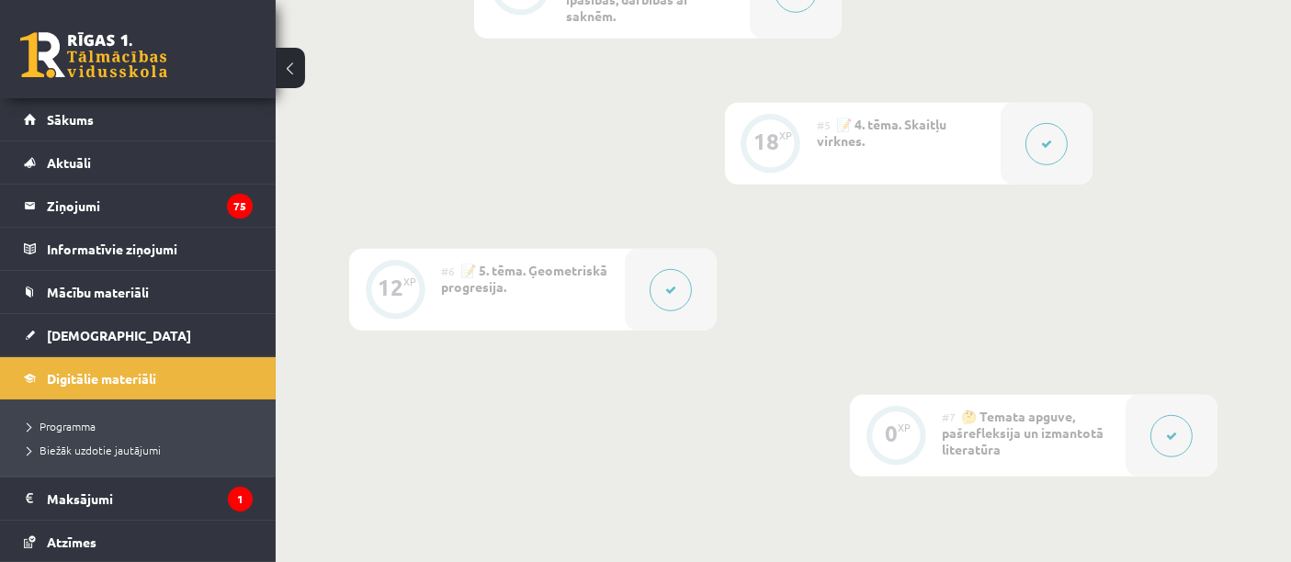
click at [90, 5] on div "0 Dāvanas 1778 mP 262 xp" at bounding box center [138, 49] width 276 height 98
click at [102, 46] on link at bounding box center [93, 55] width 147 height 46
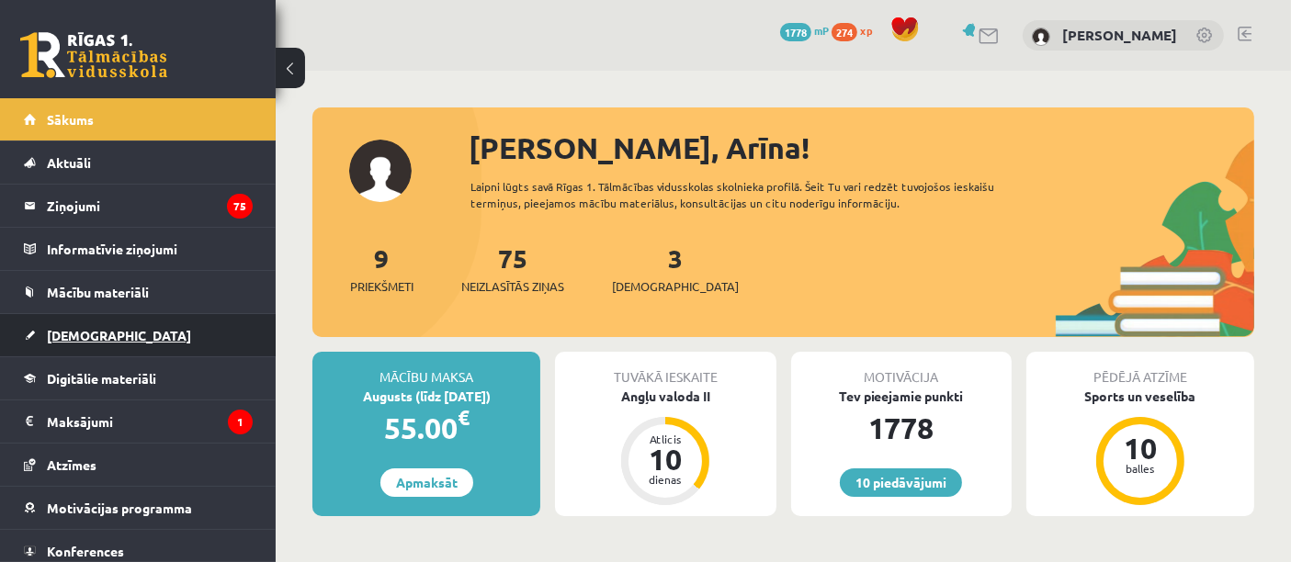
click at [105, 334] on link "[DEMOGRAPHIC_DATA]" at bounding box center [138, 335] width 229 height 42
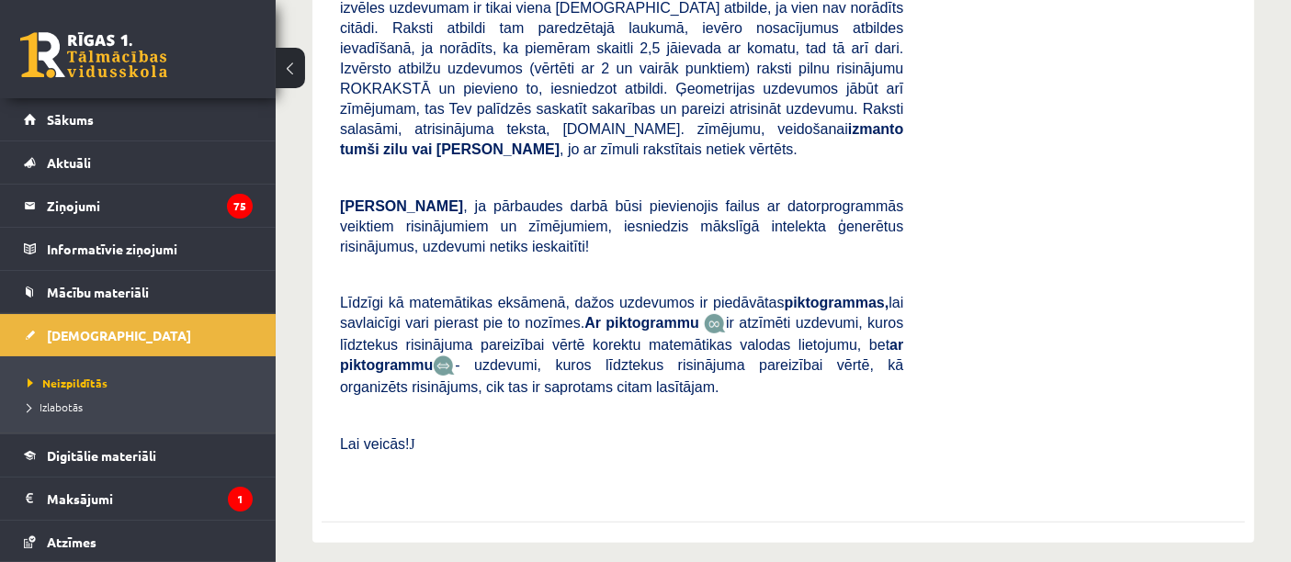
scroll to position [666, 0]
